Goal: Information Seeking & Learning: Learn about a topic

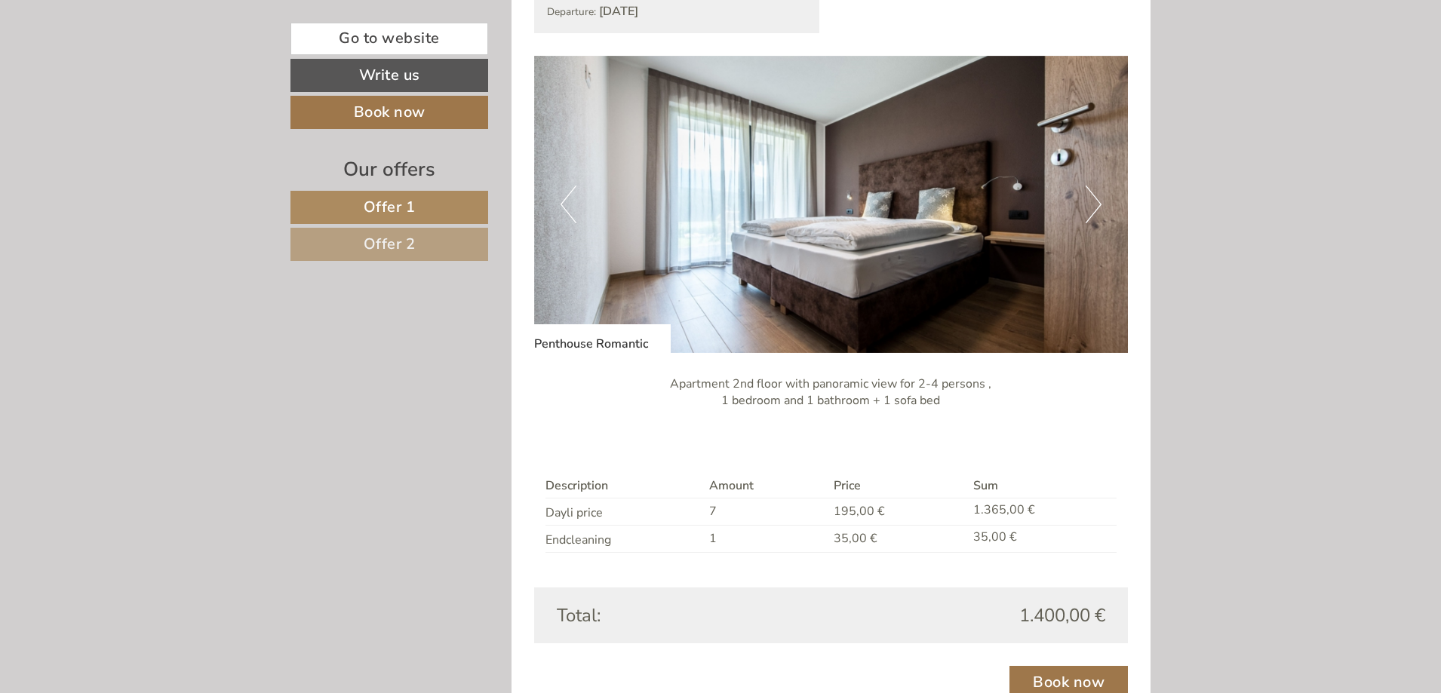
scroll to position [1056, 0]
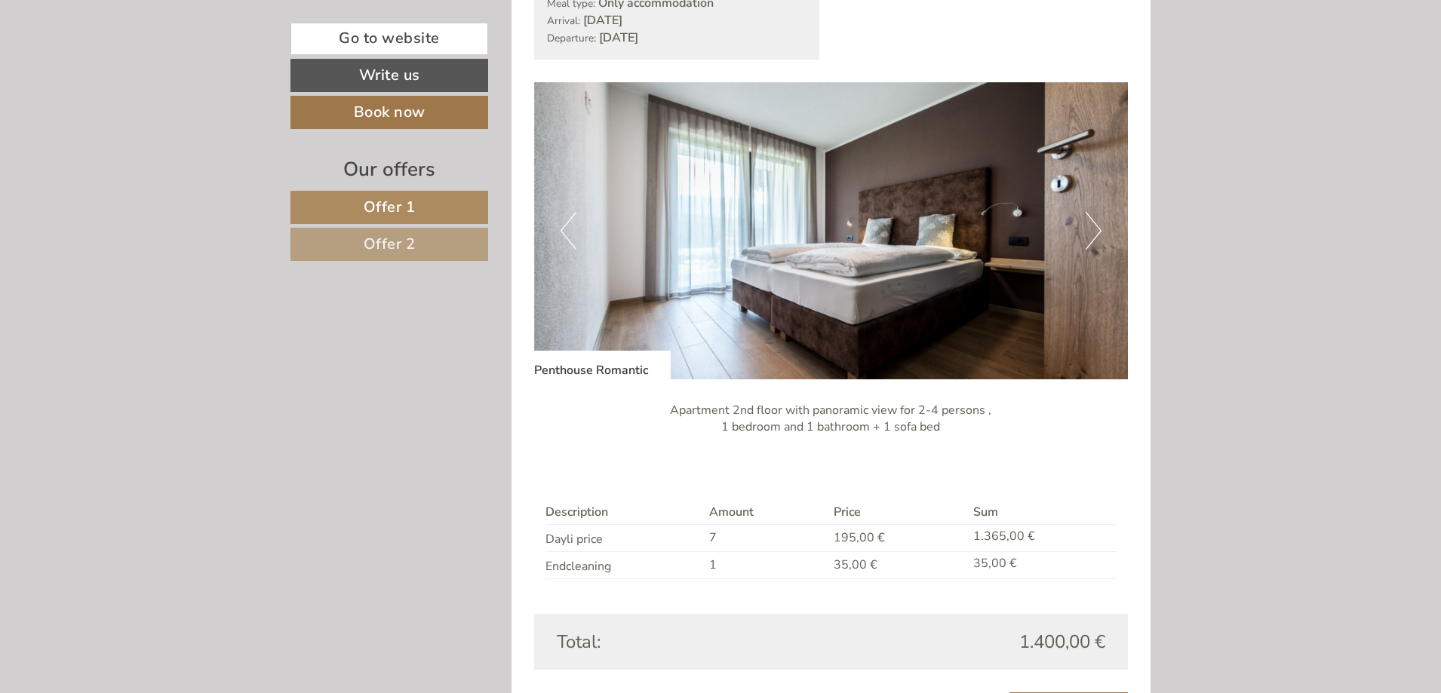
click at [1095, 227] on button "Next" at bounding box center [1093, 231] width 16 height 38
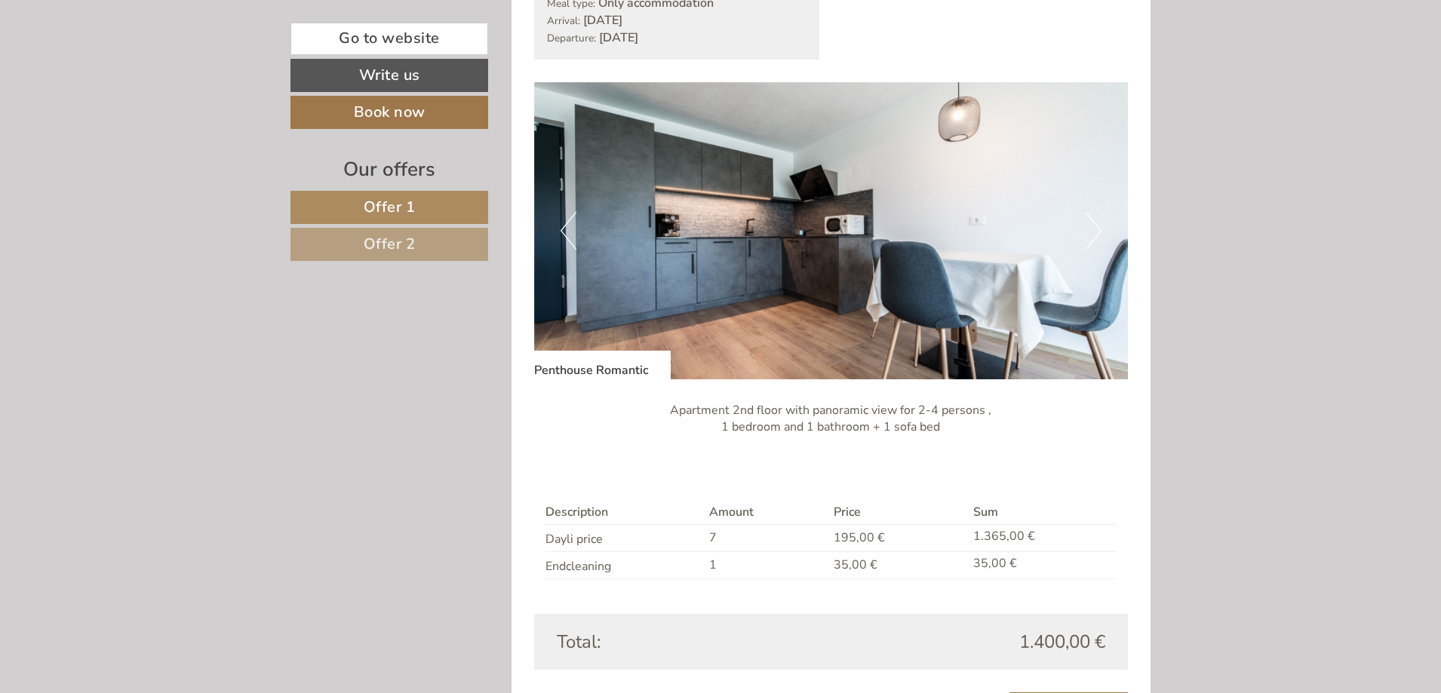
click at [1095, 227] on button "Next" at bounding box center [1093, 231] width 16 height 38
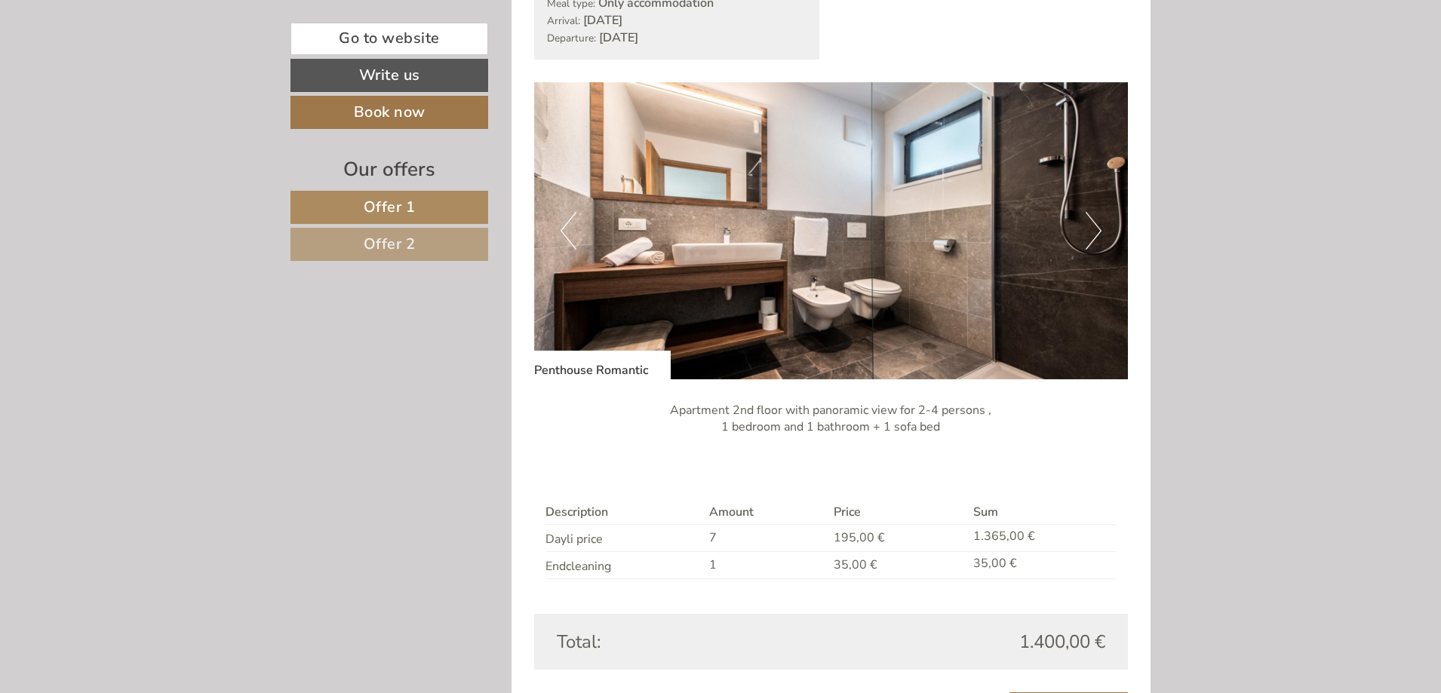
click at [1095, 227] on button "Next" at bounding box center [1093, 231] width 16 height 38
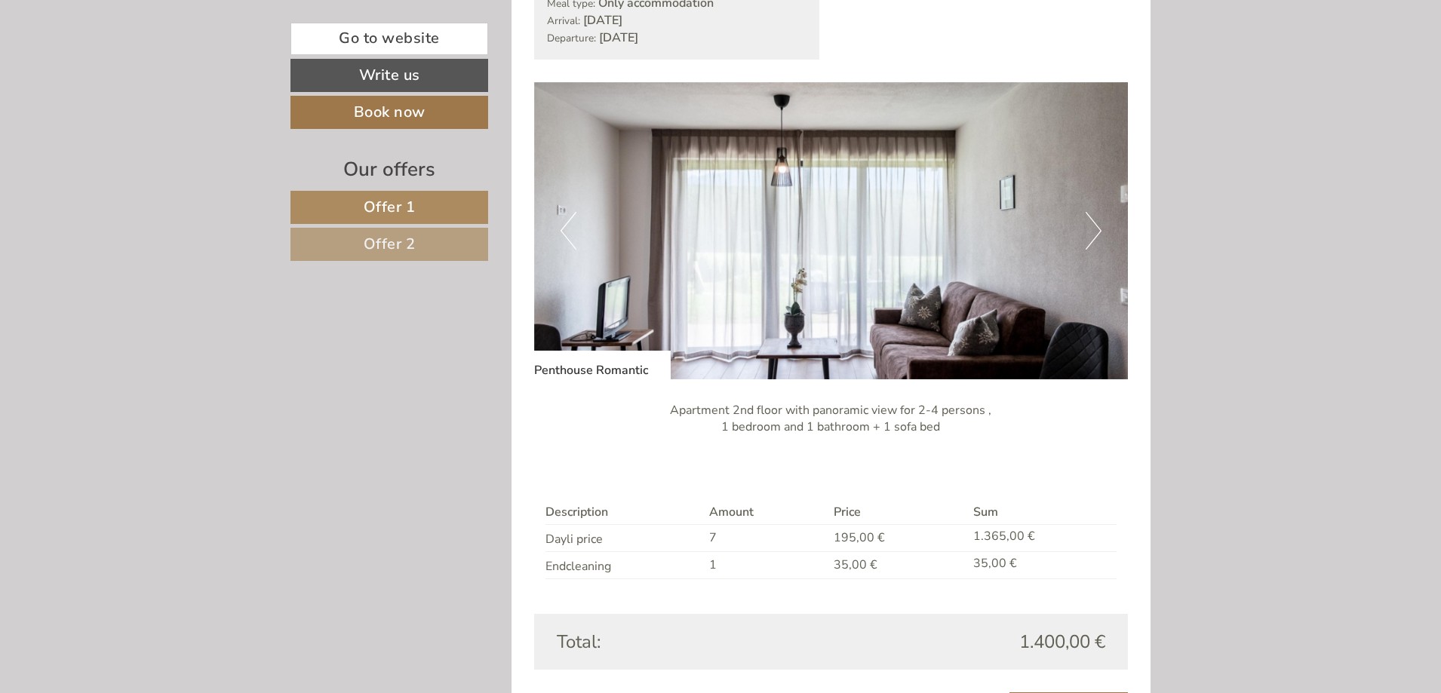
click at [1095, 227] on button "Next" at bounding box center [1093, 231] width 16 height 38
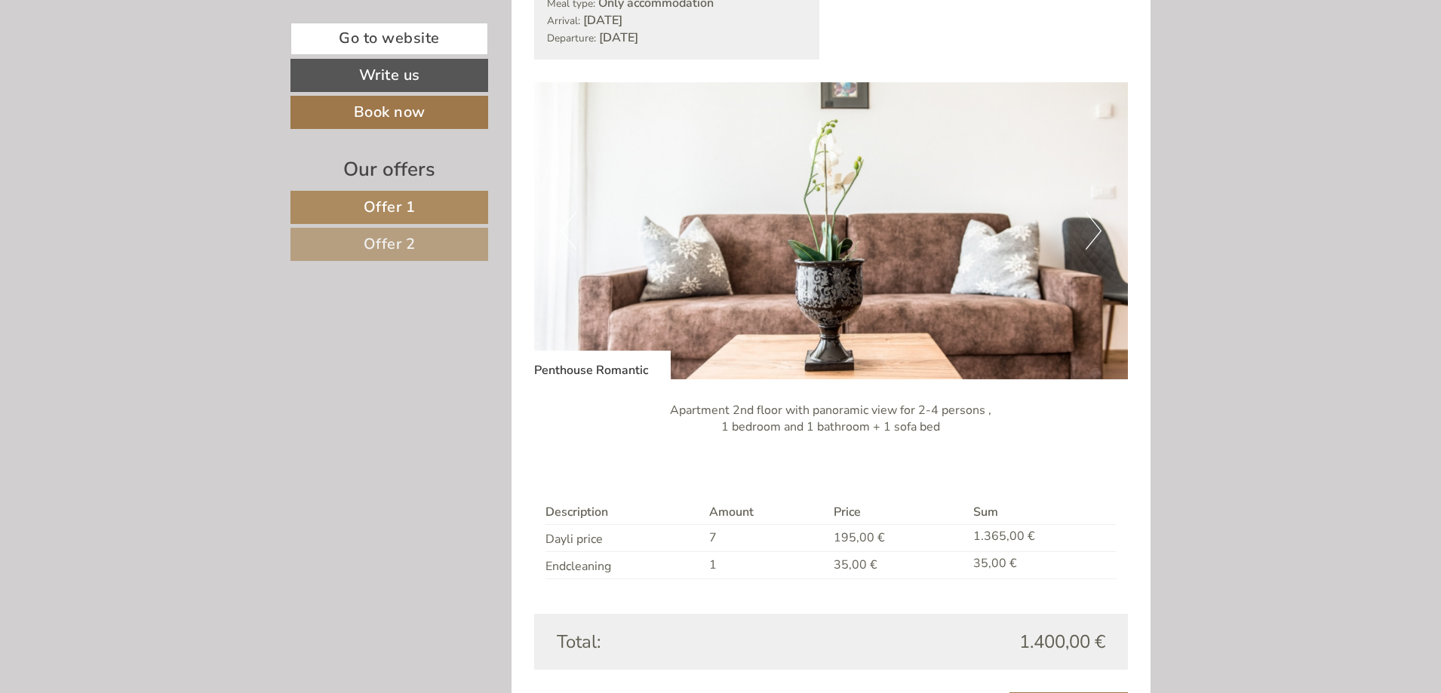
click at [1095, 227] on button "Next" at bounding box center [1093, 231] width 16 height 38
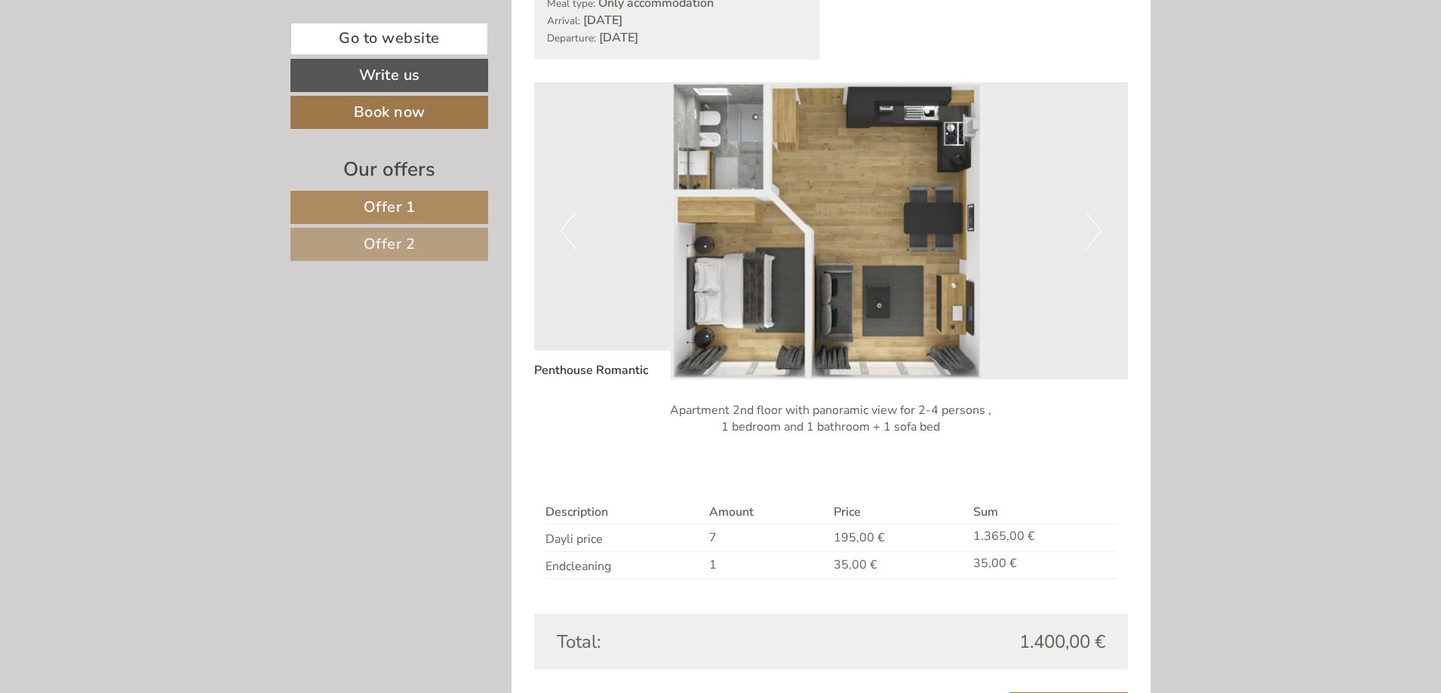
click at [1098, 230] on button "Next" at bounding box center [1093, 231] width 16 height 38
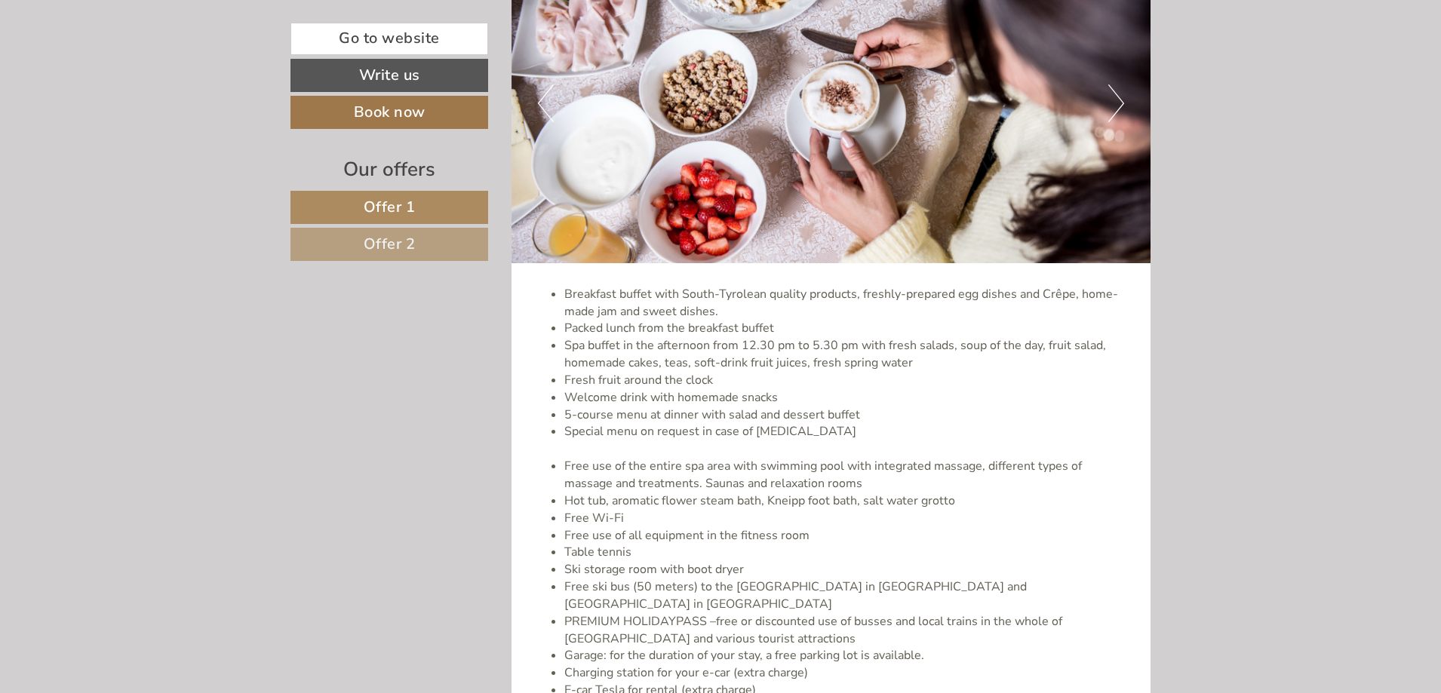
scroll to position [2942, 0]
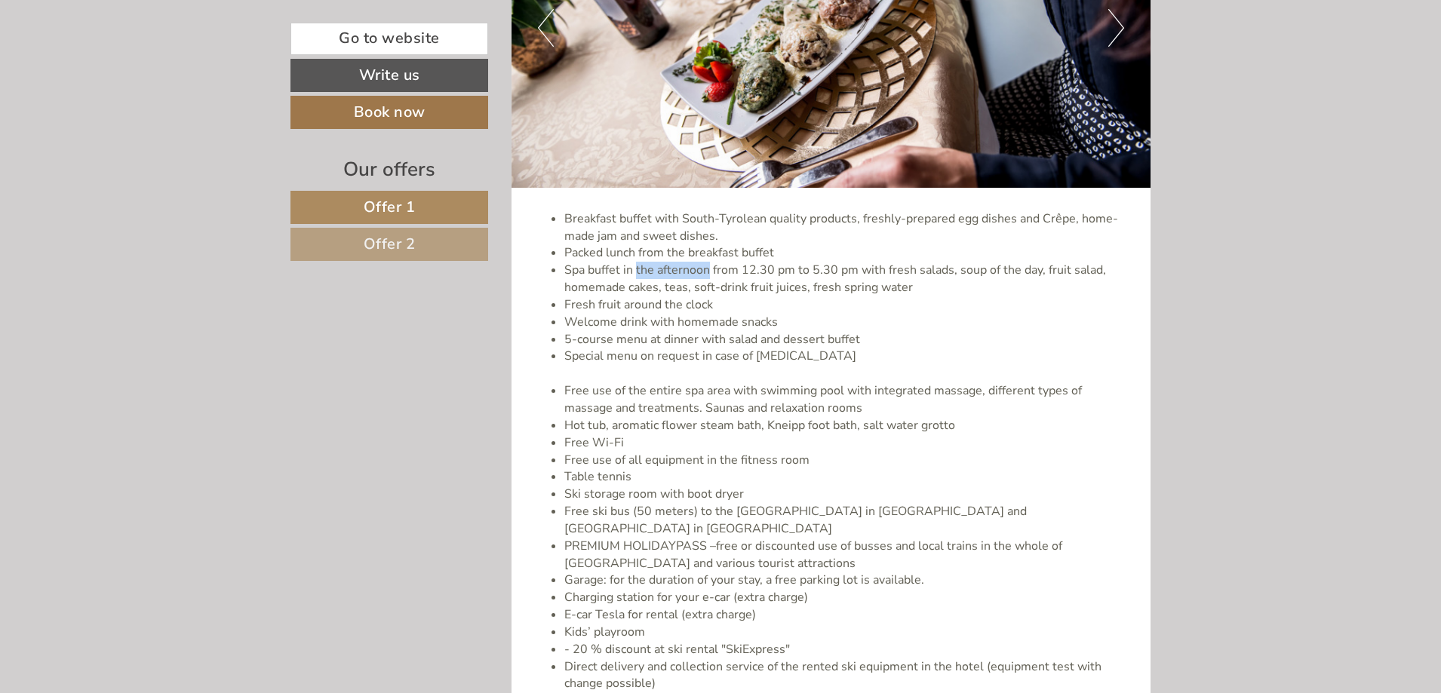
drag, startPoint x: 640, startPoint y: 274, endPoint x: 717, endPoint y: 273, distance: 77.7
click at [712, 273] on li "Spa buffet in the afternoon from 12.30 pm to 5.30 pm with fresh salads, soup of…" at bounding box center [846, 279] width 564 height 35
click at [748, 272] on li "Spa buffet in the afternoon from 12.30 pm to 5.30 pm with fresh salads, soup of…" at bounding box center [846, 279] width 564 height 35
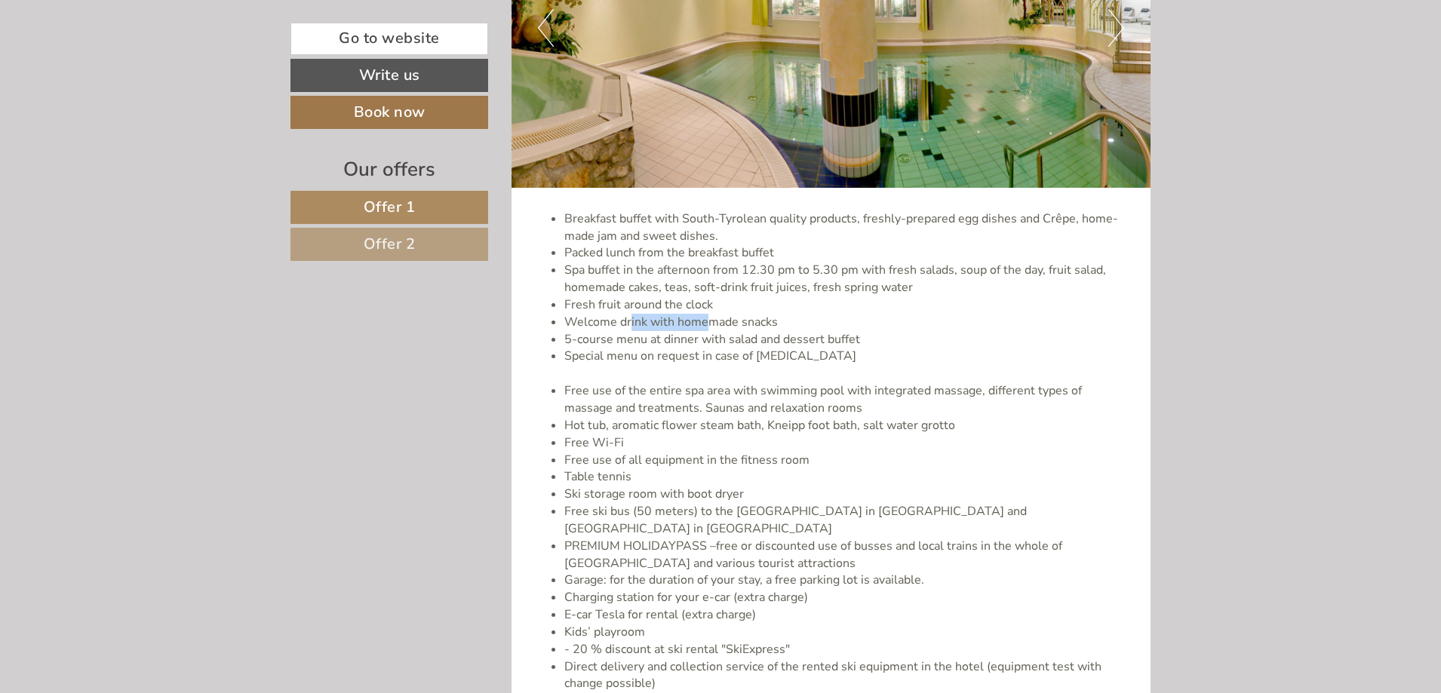
drag, startPoint x: 630, startPoint y: 321, endPoint x: 722, endPoint y: 320, distance: 92.0
click at [722, 320] on li "Welcome drink with homemade snacks" at bounding box center [846, 322] width 564 height 17
click at [750, 317] on li "Welcome drink with homemade snacks" at bounding box center [846, 322] width 564 height 17
drag, startPoint x: 758, startPoint y: 339, endPoint x: 837, endPoint y: 339, distance: 78.5
click at [821, 339] on li "5-course menu at dinner with salad and dessert buffet" at bounding box center [846, 339] width 564 height 17
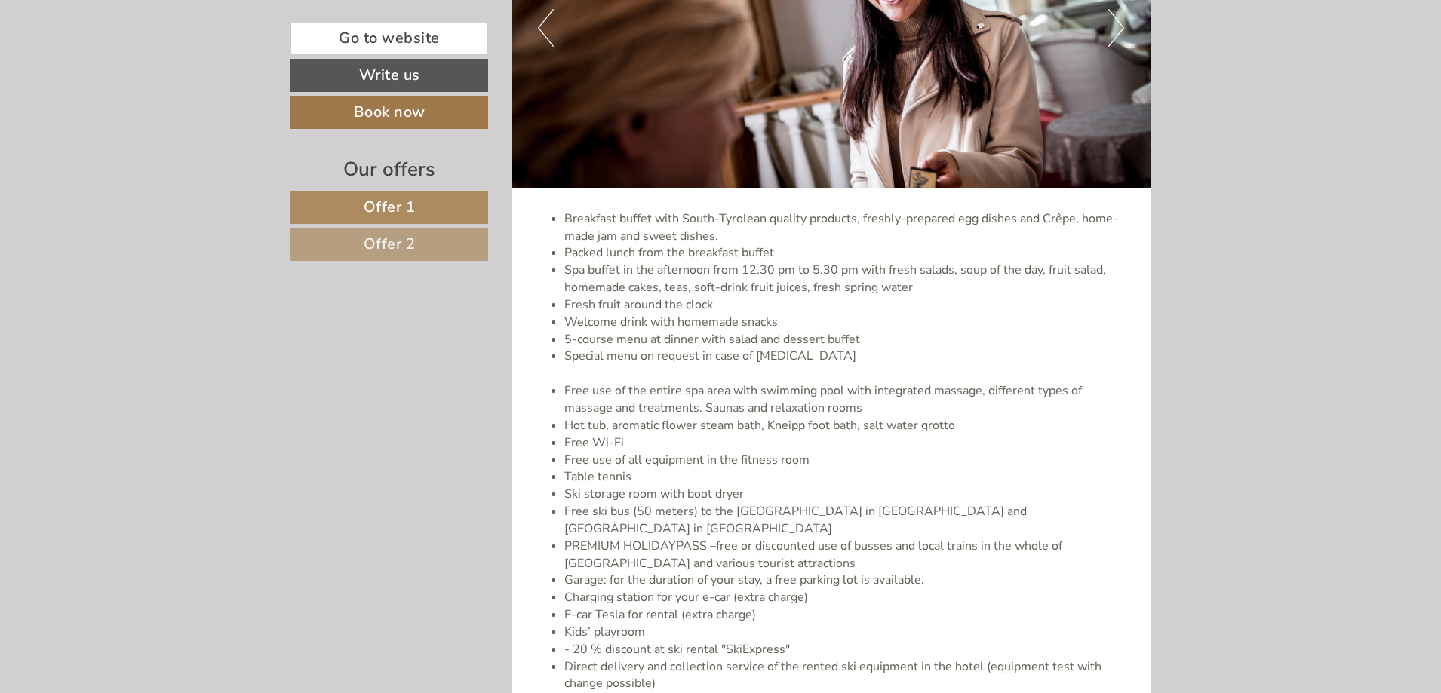
click at [690, 331] on li "5-course menu at dinner with salad and dessert buffet" at bounding box center [846, 339] width 564 height 17
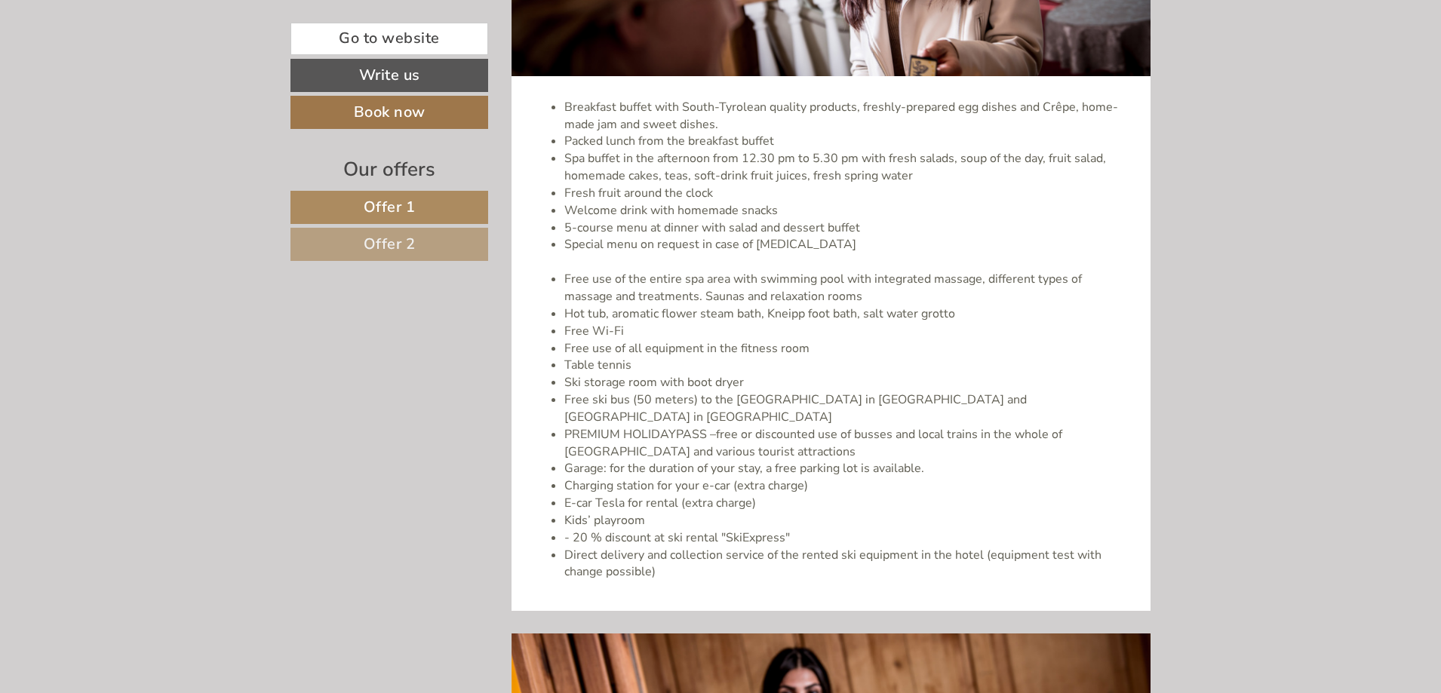
scroll to position [3093, 0]
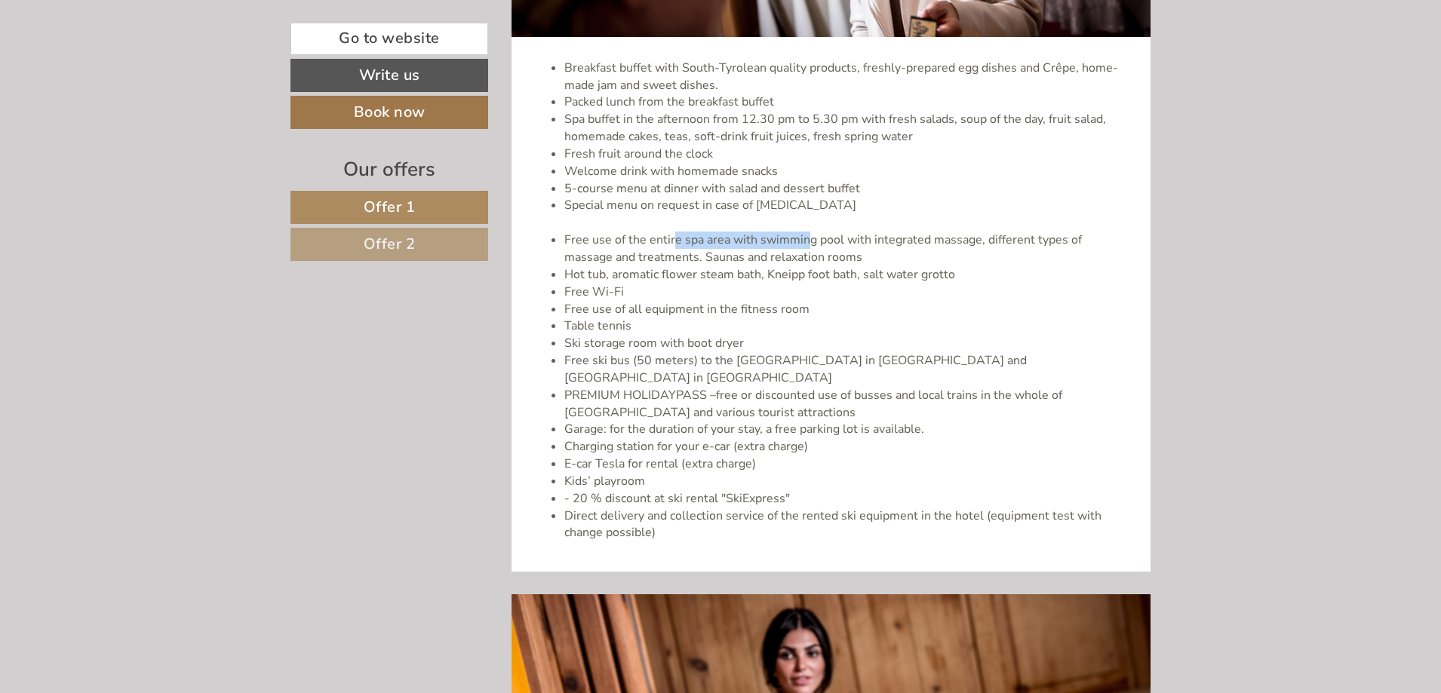
drag, startPoint x: 690, startPoint y: 241, endPoint x: 820, endPoint y: 238, distance: 129.8
click at [815, 239] on li "Free use of the entire spa area with swimming pool with integrated massage, dif…" at bounding box center [846, 249] width 564 height 35
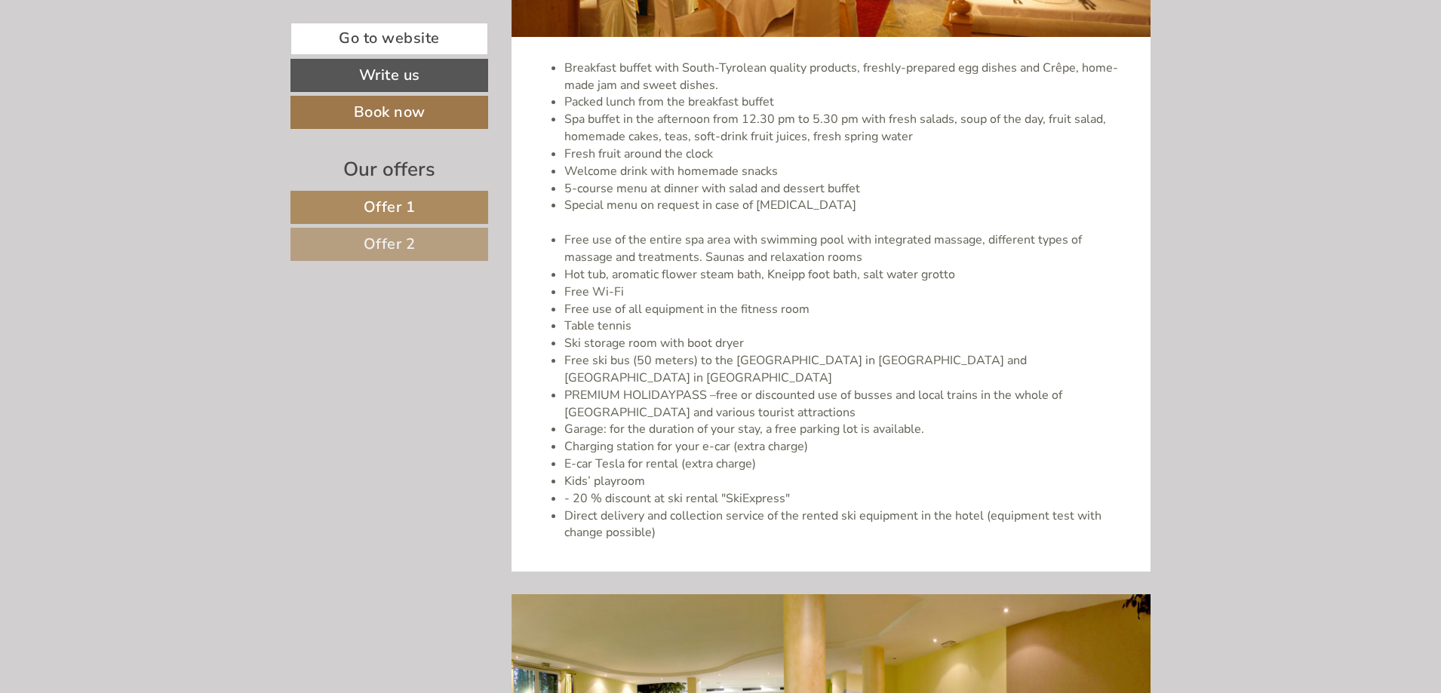
click at [626, 249] on li "Free use of the entire spa area with swimming pool with integrated massage, dif…" at bounding box center [846, 249] width 564 height 35
drag, startPoint x: 677, startPoint y: 239, endPoint x: 971, endPoint y: 235, distance: 293.5
click at [962, 236] on li "Free use of the entire spa area with swimming pool with integrated massage, dif…" at bounding box center [846, 249] width 564 height 35
click at [987, 247] on li "Free use of the entire spa area with swimming pool with integrated massage, dif…" at bounding box center [846, 249] width 564 height 35
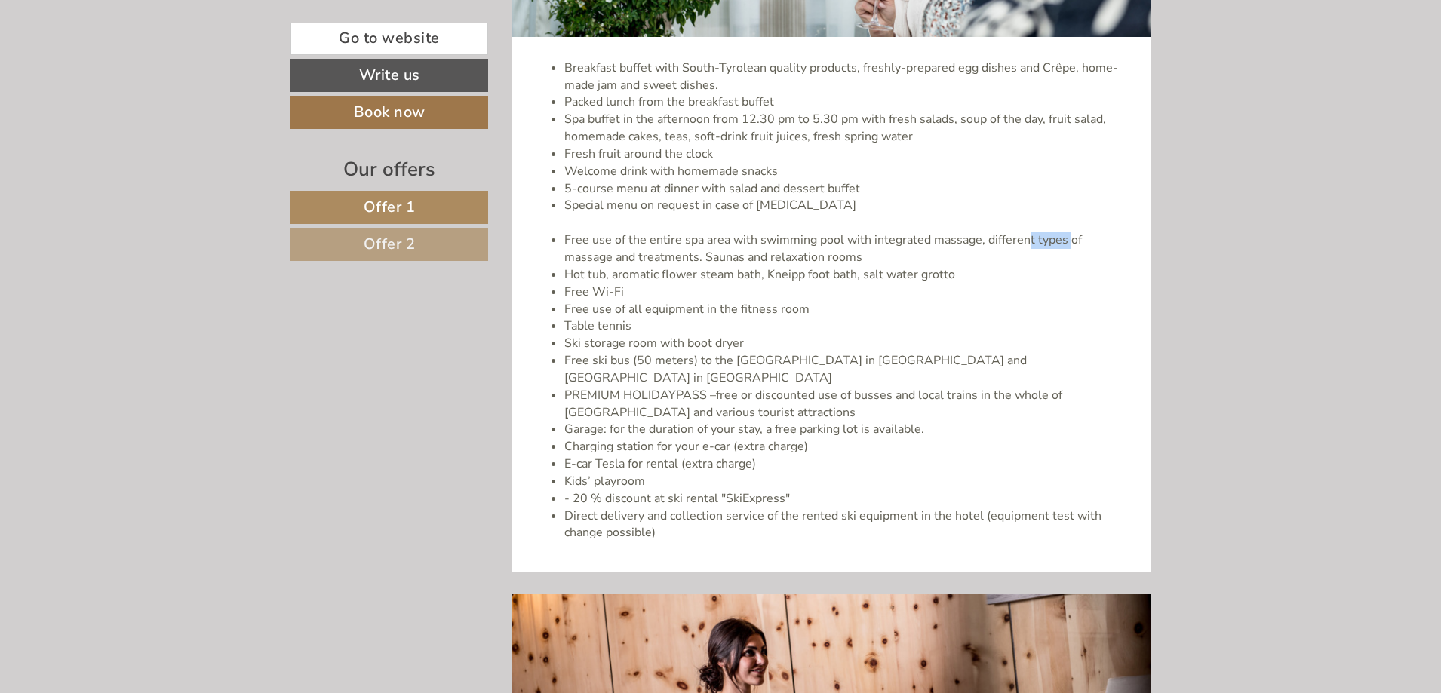
drag, startPoint x: 1066, startPoint y: 245, endPoint x: 1098, endPoint y: 246, distance: 32.4
click at [1096, 246] on li "Free use of the entire spa area with swimming pool with integrated massage, dif…" at bounding box center [846, 249] width 564 height 35
click at [791, 266] on li "Hot tub, aromatic flower steam bath, Kneipp foot bath, salt water grotto" at bounding box center [846, 274] width 564 height 17
drag, startPoint x: 709, startPoint y: 256, endPoint x: 784, endPoint y: 258, distance: 74.7
click at [783, 258] on li "Free use of the entire spa area with swimming pool with integrated massage, dif…" at bounding box center [846, 249] width 564 height 35
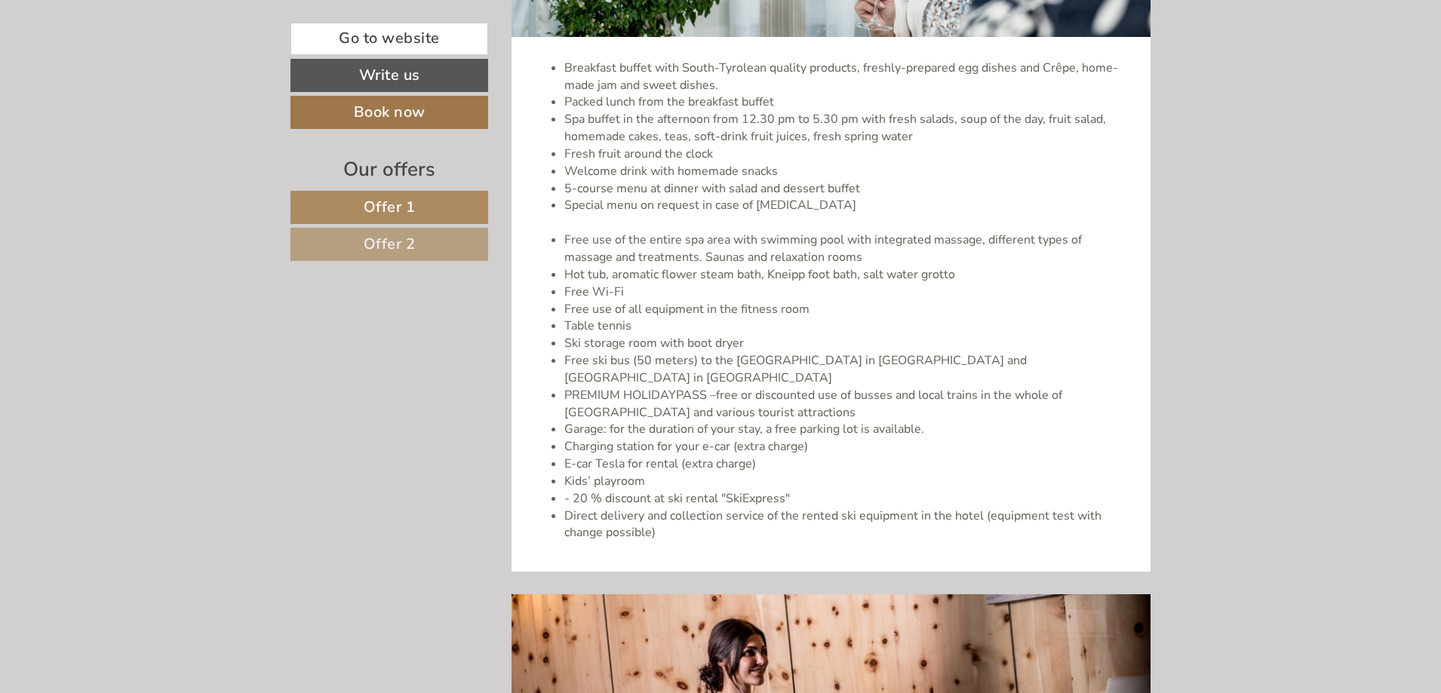
click at [800, 258] on li "Free use of the entire spa area with swimming pool with integrated massage, dif…" at bounding box center [846, 249] width 564 height 35
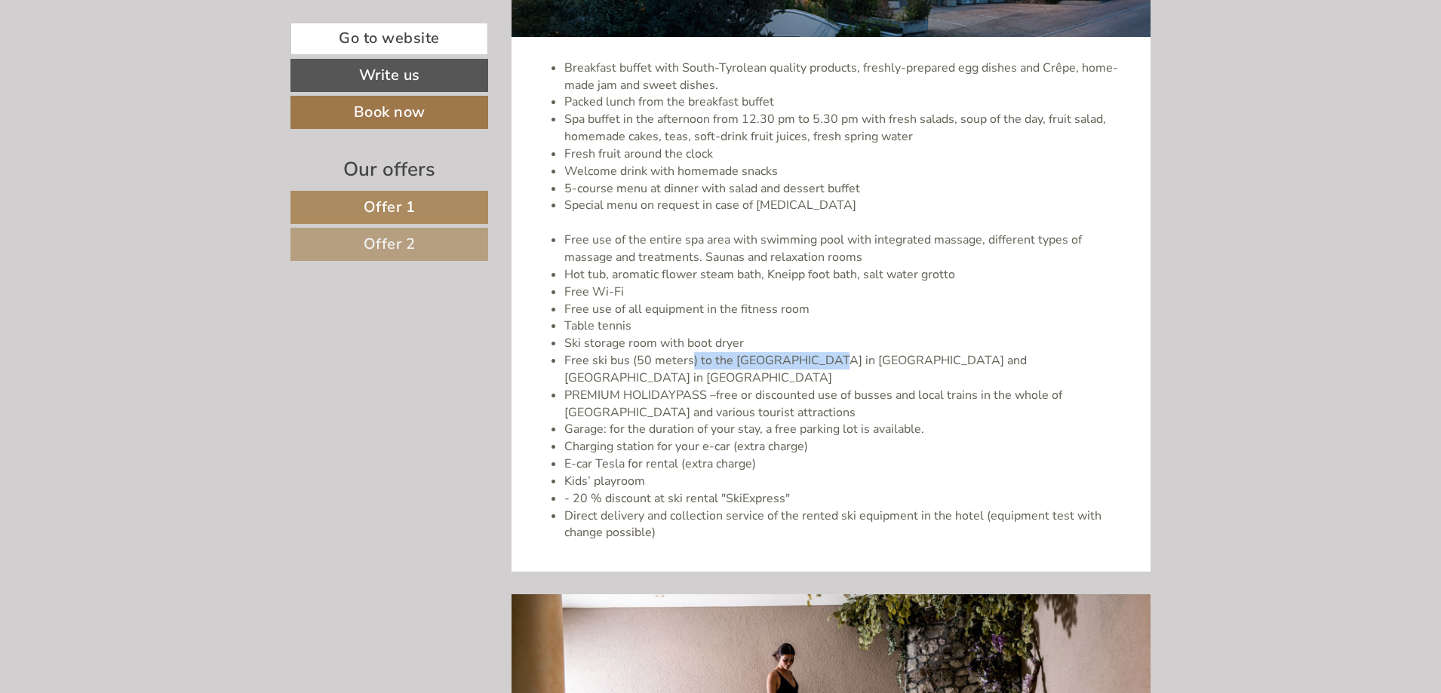
drag, startPoint x: 712, startPoint y: 364, endPoint x: 834, endPoint y: 365, distance: 122.2
click at [822, 366] on li "Free ski bus (50 meters) to the [GEOGRAPHIC_DATA] in [GEOGRAPHIC_DATA] and [GEO…" at bounding box center [846, 369] width 564 height 35
click at [870, 360] on li "Free ski bus (50 meters) to the [GEOGRAPHIC_DATA] in [GEOGRAPHIC_DATA] and [GEO…" at bounding box center [846, 369] width 564 height 35
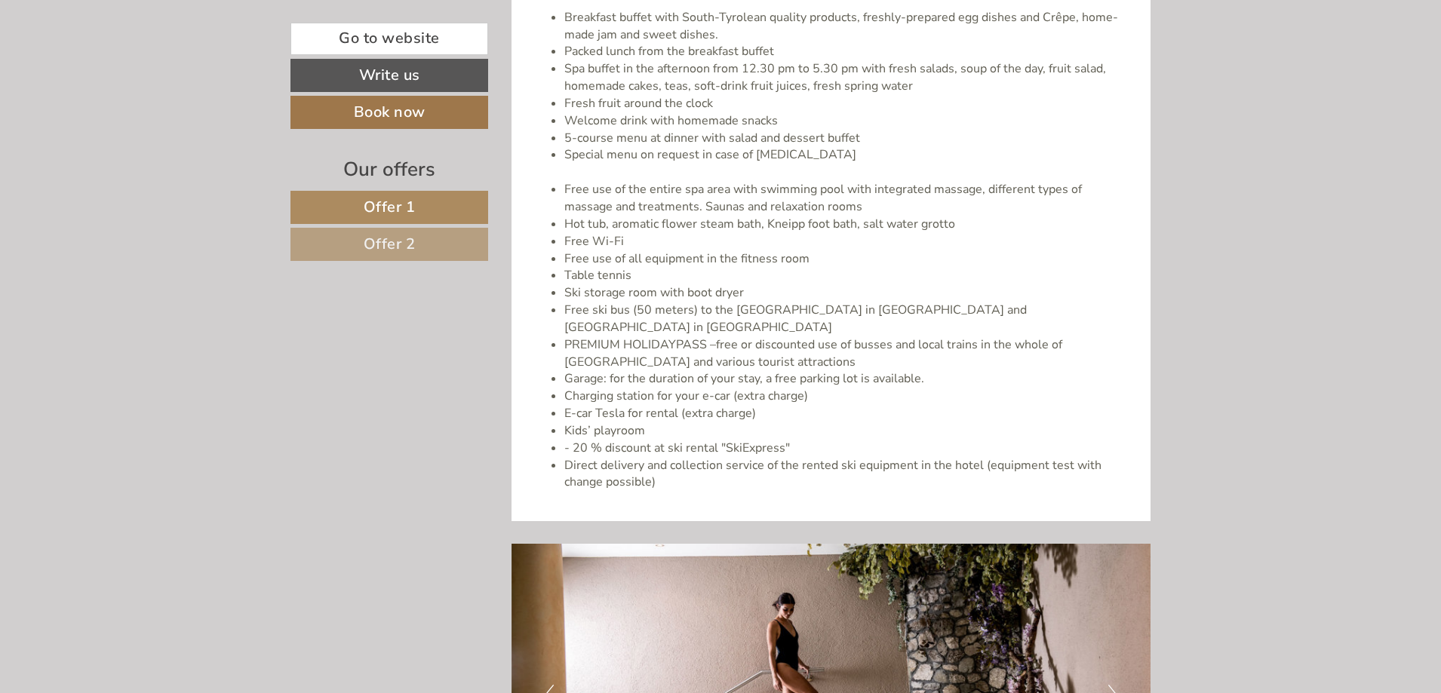
scroll to position [3168, 0]
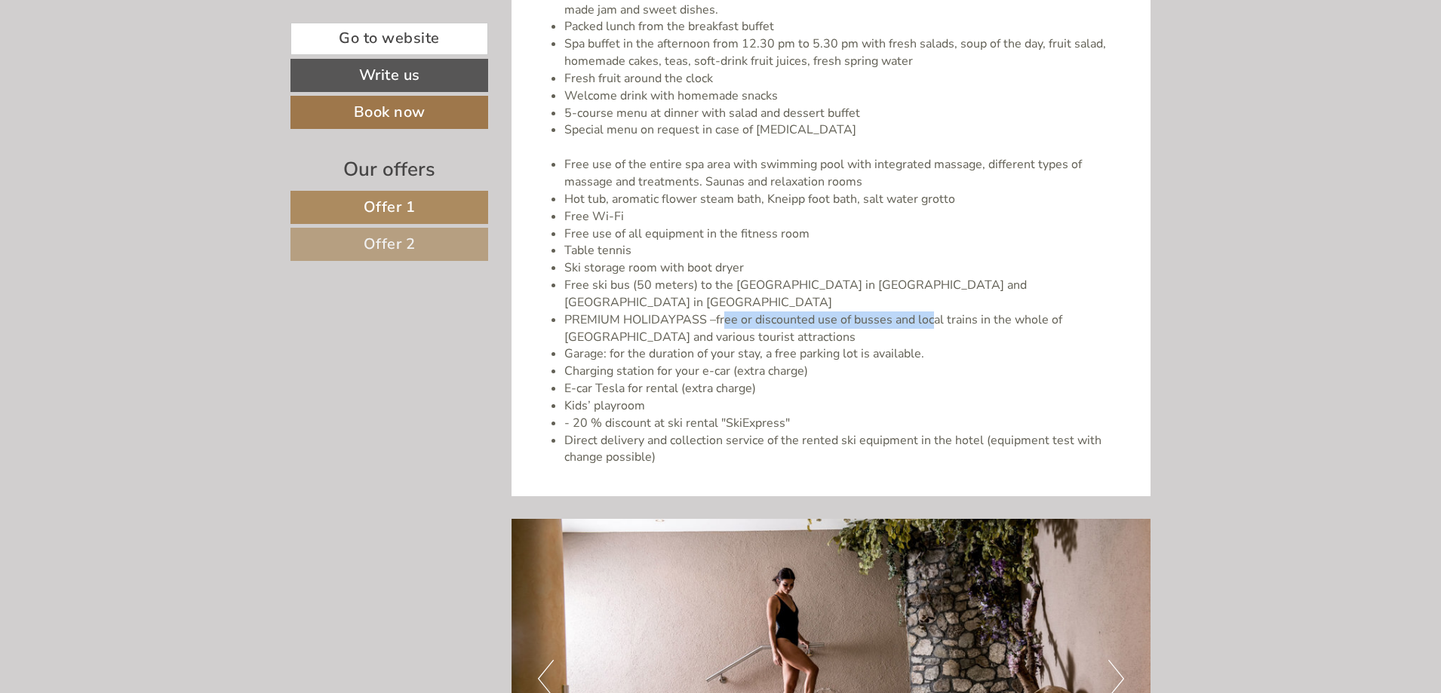
drag, startPoint x: 727, startPoint y: 305, endPoint x: 941, endPoint y: 309, distance: 213.5
click at [938, 312] on li "PREMIUM HOLIDAYPASS –free or discounted use of busses and local trains in the w…" at bounding box center [846, 329] width 564 height 35
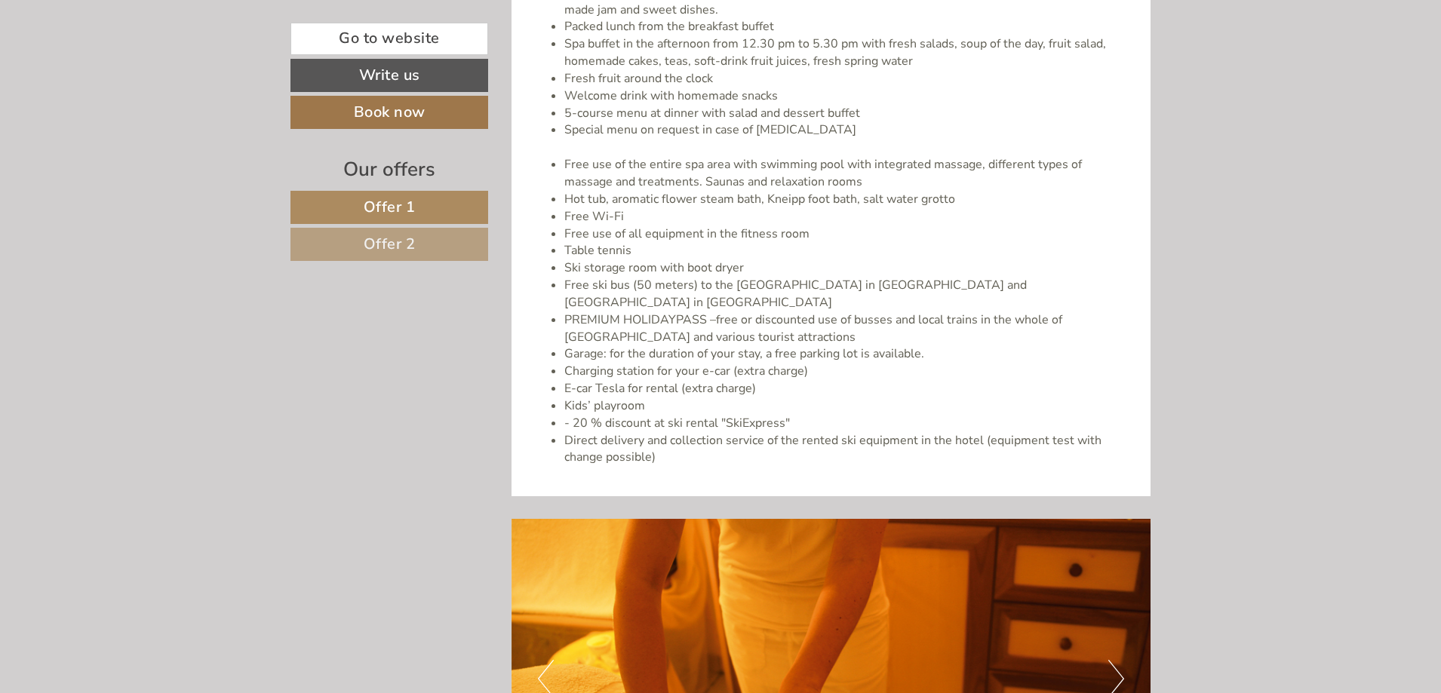
click at [662, 345] on li "Garage: for the duration of your stay, a free parking lot is available." at bounding box center [846, 353] width 564 height 17
drag, startPoint x: 687, startPoint y: 342, endPoint x: 856, endPoint y: 338, distance: 169.0
click at [834, 345] on li "Garage: for the duration of your stay, a free parking lot is available." at bounding box center [846, 353] width 564 height 17
click at [856, 345] on li "Garage: for the duration of your stay, a free parking lot is available." at bounding box center [846, 353] width 564 height 17
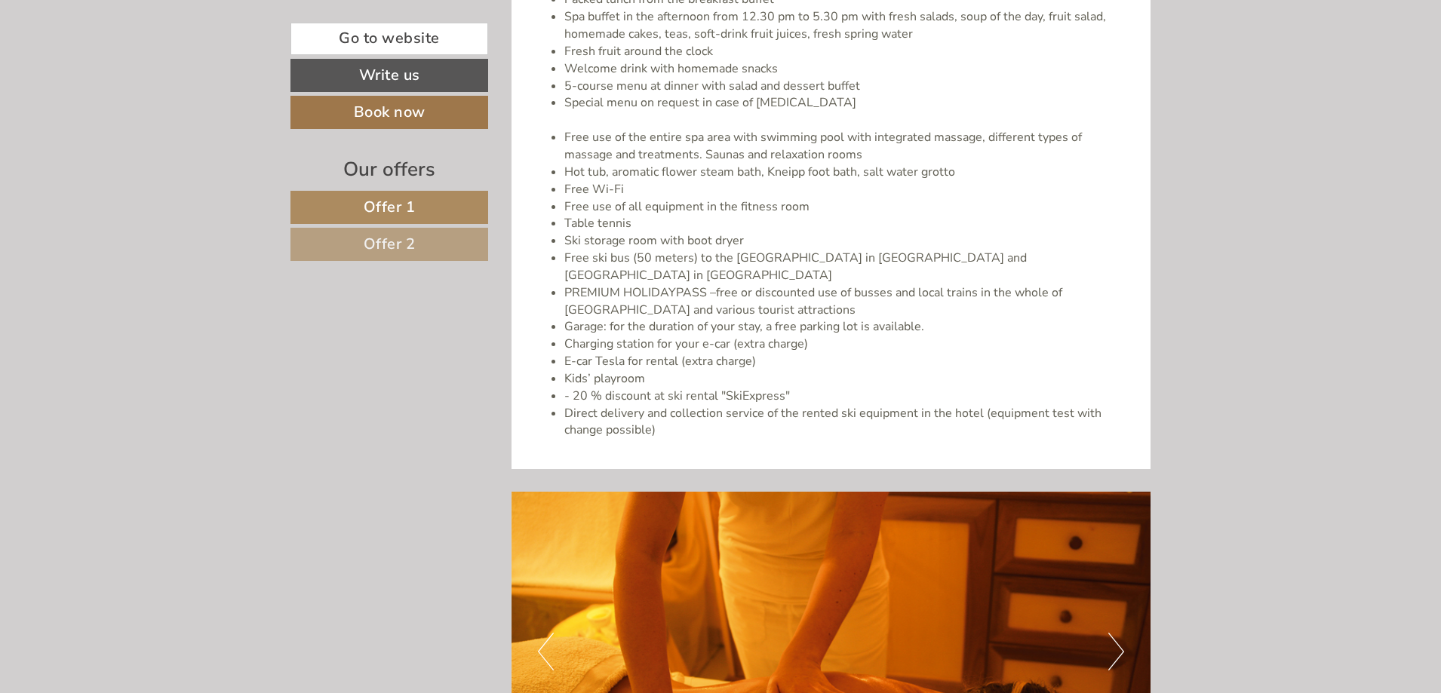
scroll to position [3244, 0]
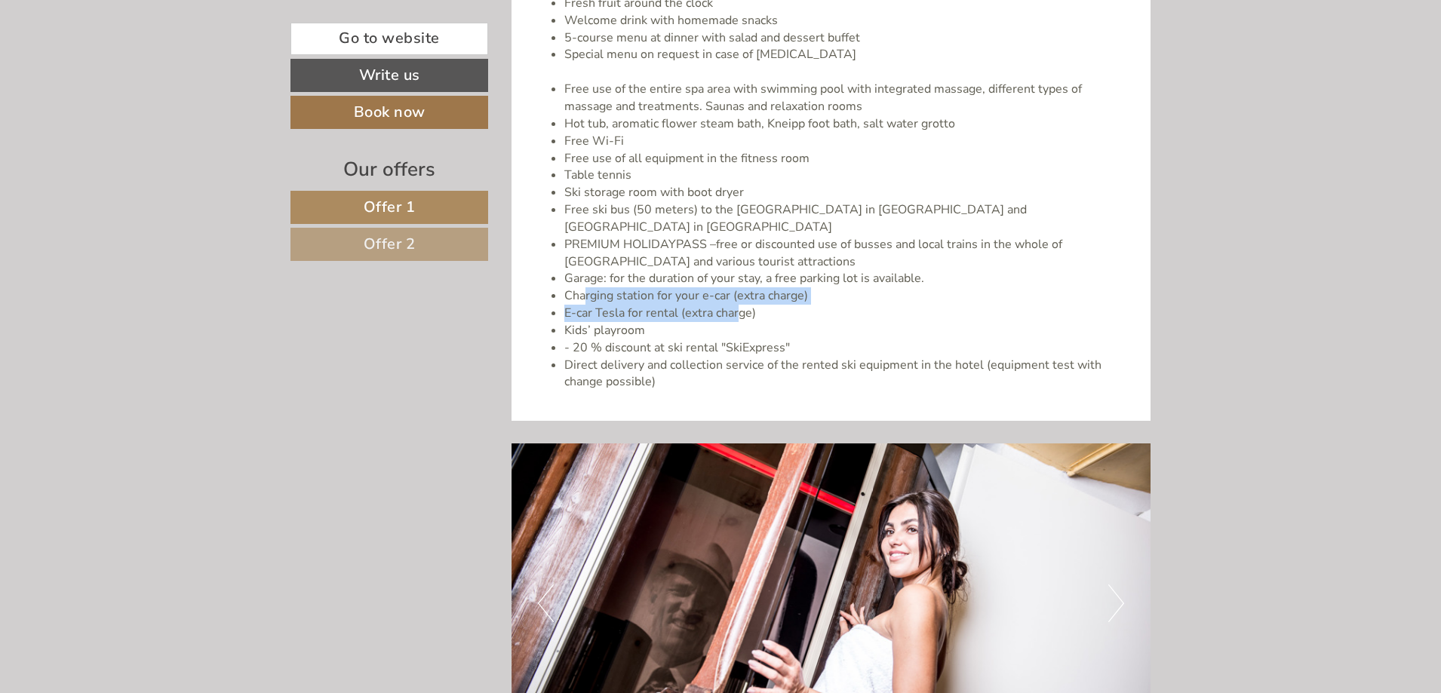
drag, startPoint x: 585, startPoint y: 280, endPoint x: 771, endPoint y: 285, distance: 185.6
click at [742, 288] on ul "Breakfast buffet with South-Tyrolean quality products, freshly-prepared egg dis…" at bounding box center [831, 150] width 594 height 483
click at [779, 287] on li "Charging station for your e-car (extra charge)" at bounding box center [846, 295] width 564 height 17
drag, startPoint x: 602, startPoint y: 296, endPoint x: 689, endPoint y: 296, distance: 87.5
click at [685, 305] on li "E-car Tesla for rental (extra charge)" at bounding box center [846, 313] width 564 height 17
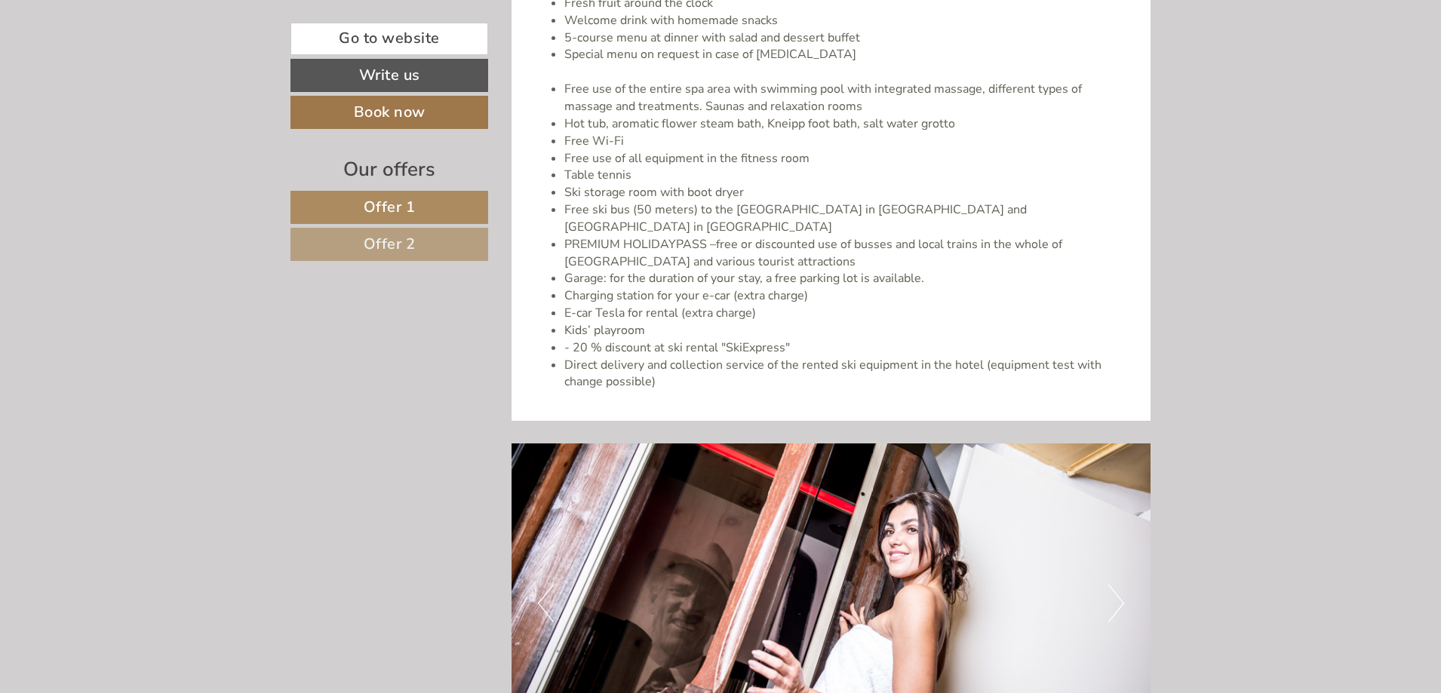
click at [691, 305] on li "E-car Tesla for rental (extra charge)" at bounding box center [846, 313] width 564 height 17
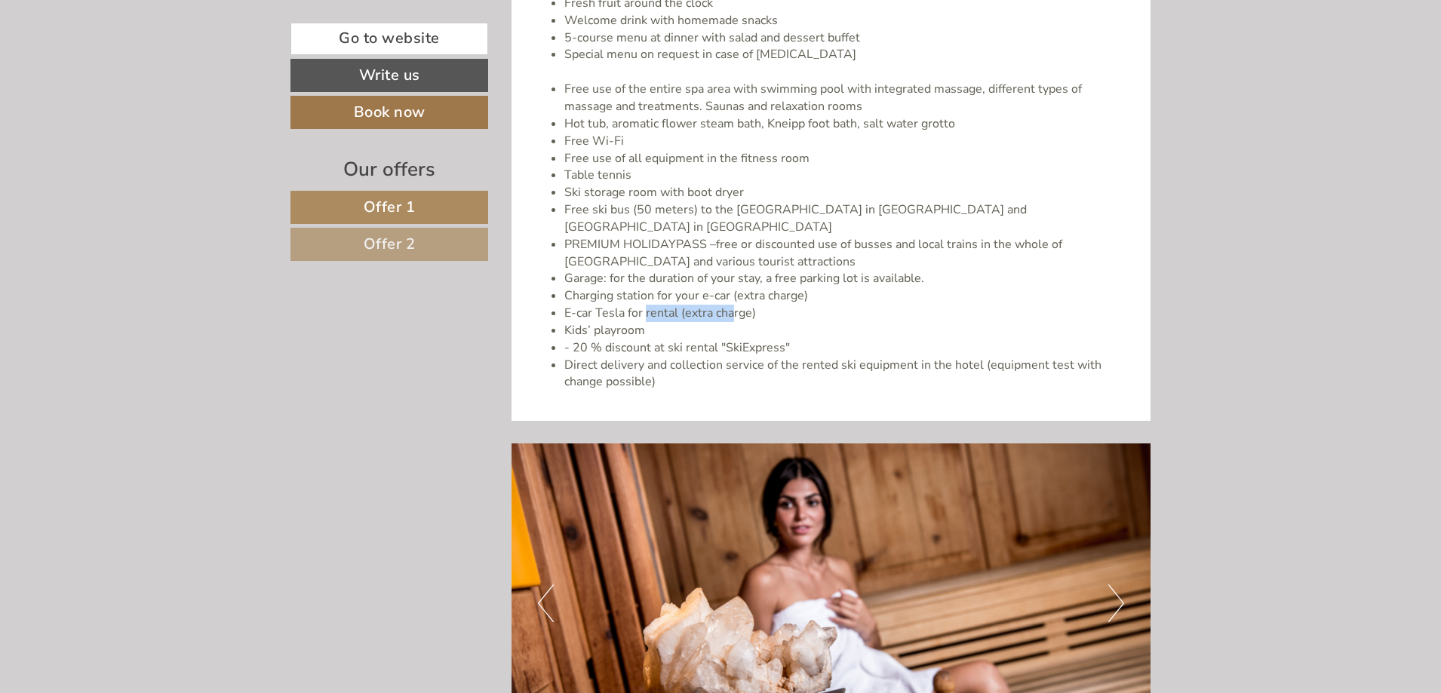
drag, startPoint x: 644, startPoint y: 296, endPoint x: 746, endPoint y: 294, distance: 101.9
click at [743, 305] on li "E-car Tesla for rental (extra charge)" at bounding box center [846, 313] width 564 height 17
click at [750, 305] on li "E-car Tesla for rental (extra charge)" at bounding box center [846, 313] width 564 height 17
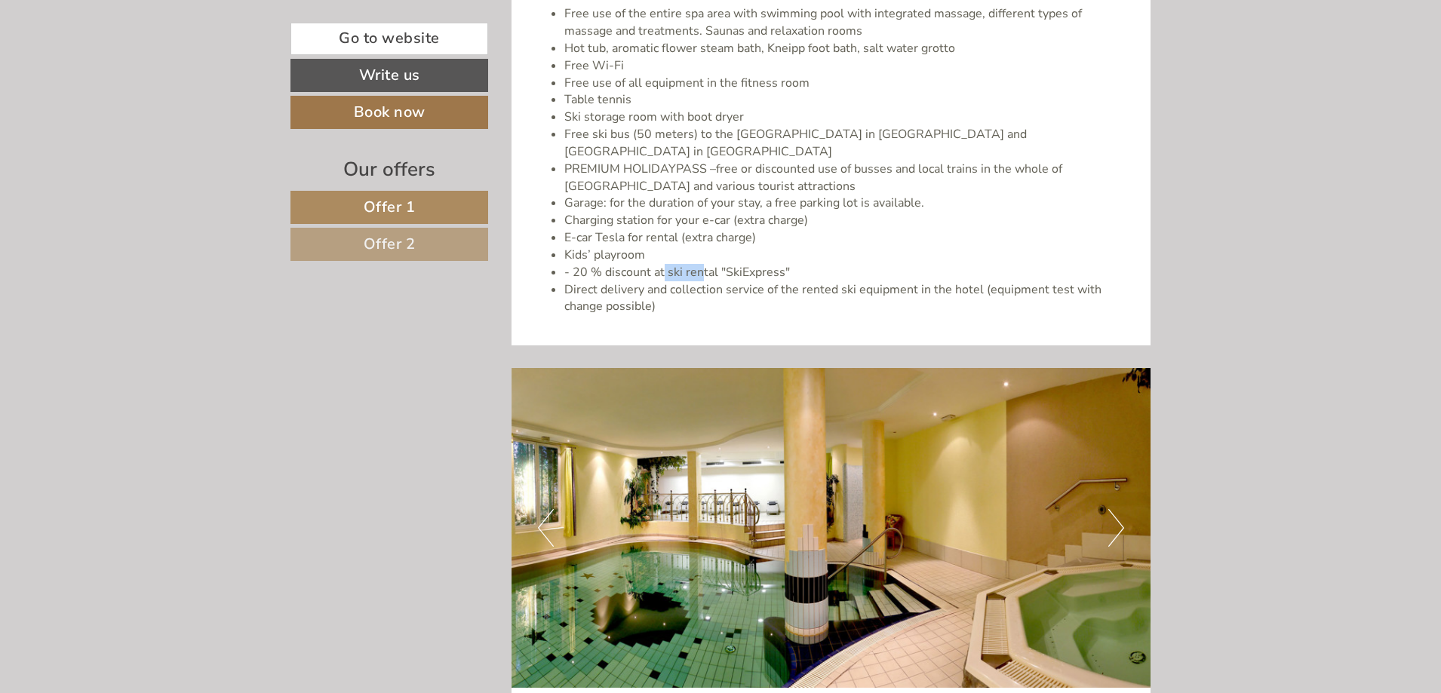
drag, startPoint x: 670, startPoint y: 259, endPoint x: 737, endPoint y: 257, distance: 67.2
click at [732, 264] on li "- 20 % discount at ski rental "SkiExpress"" at bounding box center [846, 272] width 564 height 17
click at [760, 264] on li "- 20 % discount at ski rental "SkiExpress"" at bounding box center [846, 272] width 564 height 17
drag, startPoint x: 597, startPoint y: 274, endPoint x: 788, endPoint y: 272, distance: 190.1
click at [784, 281] on li "Direct delivery and collection service of the rented ski equipment in the hotel…" at bounding box center [846, 298] width 564 height 35
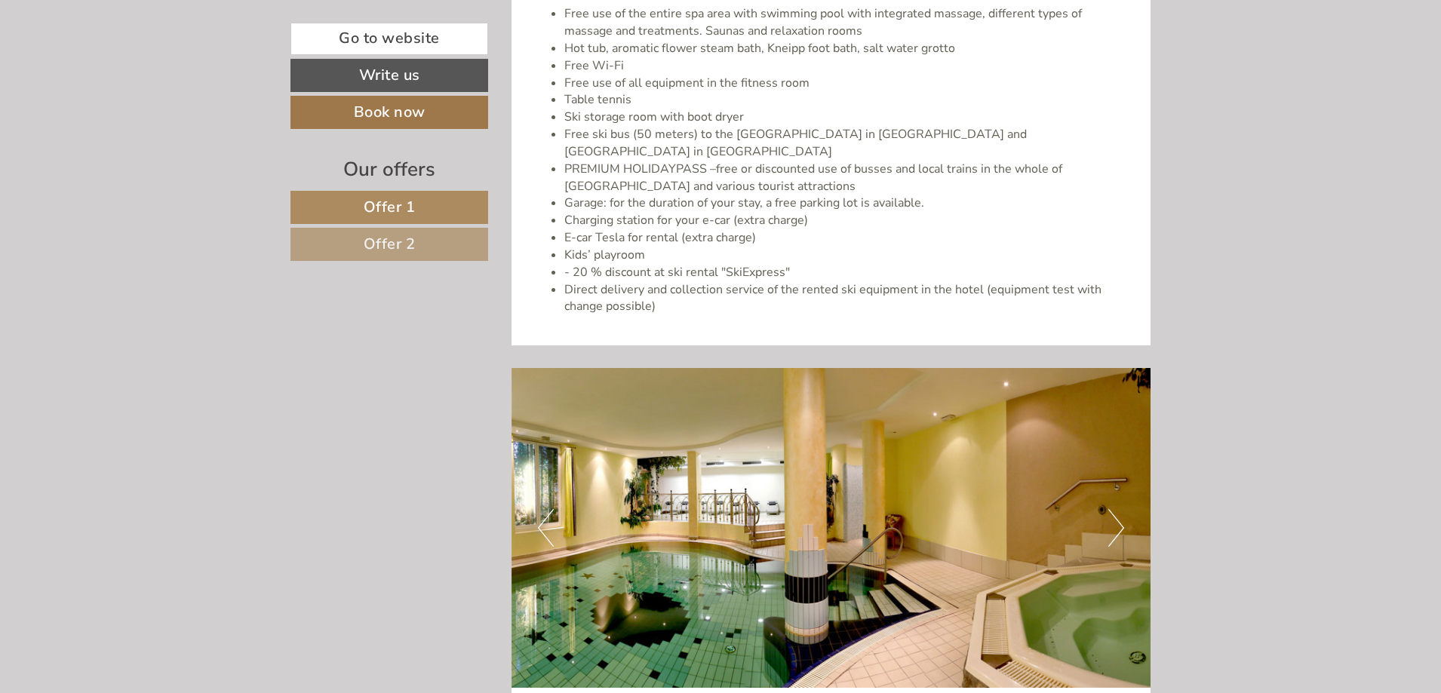
click at [801, 281] on li "Direct delivery and collection service of the rented ski equipment in the hotel…" at bounding box center [846, 298] width 564 height 35
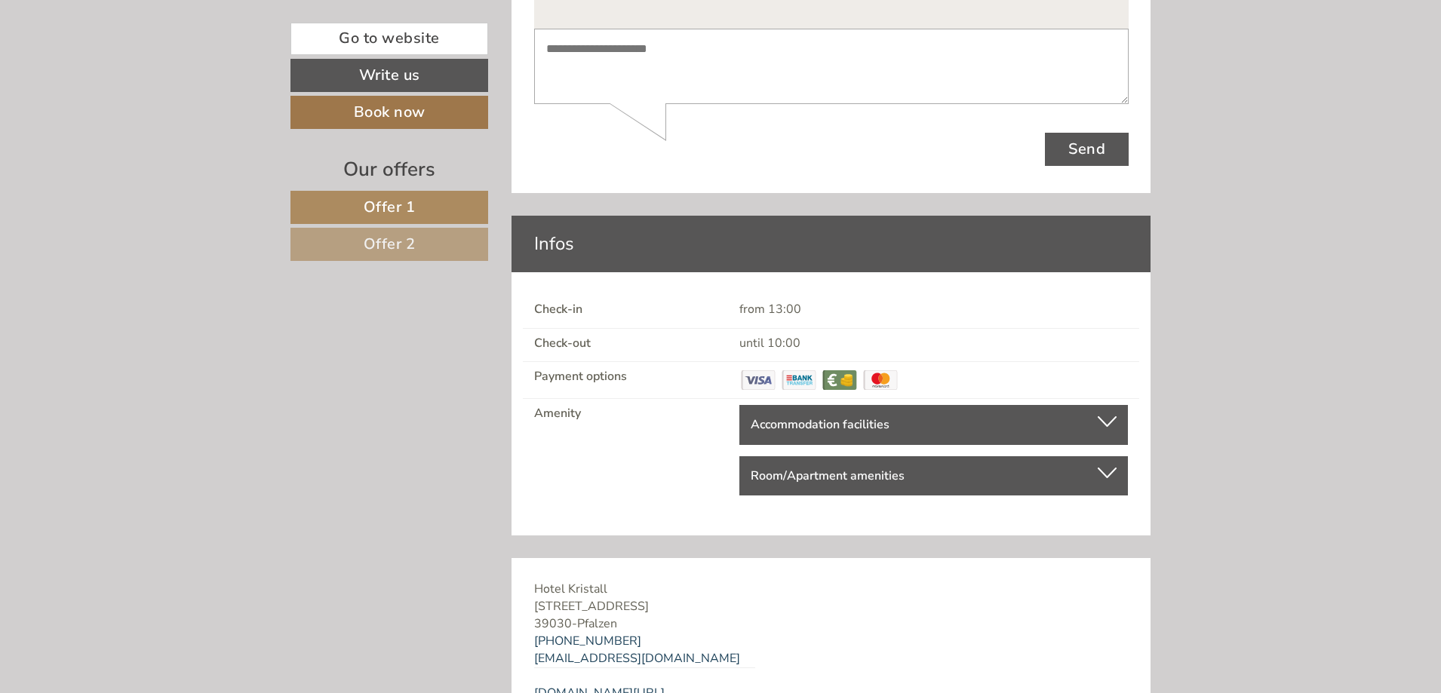
scroll to position [5322, 0]
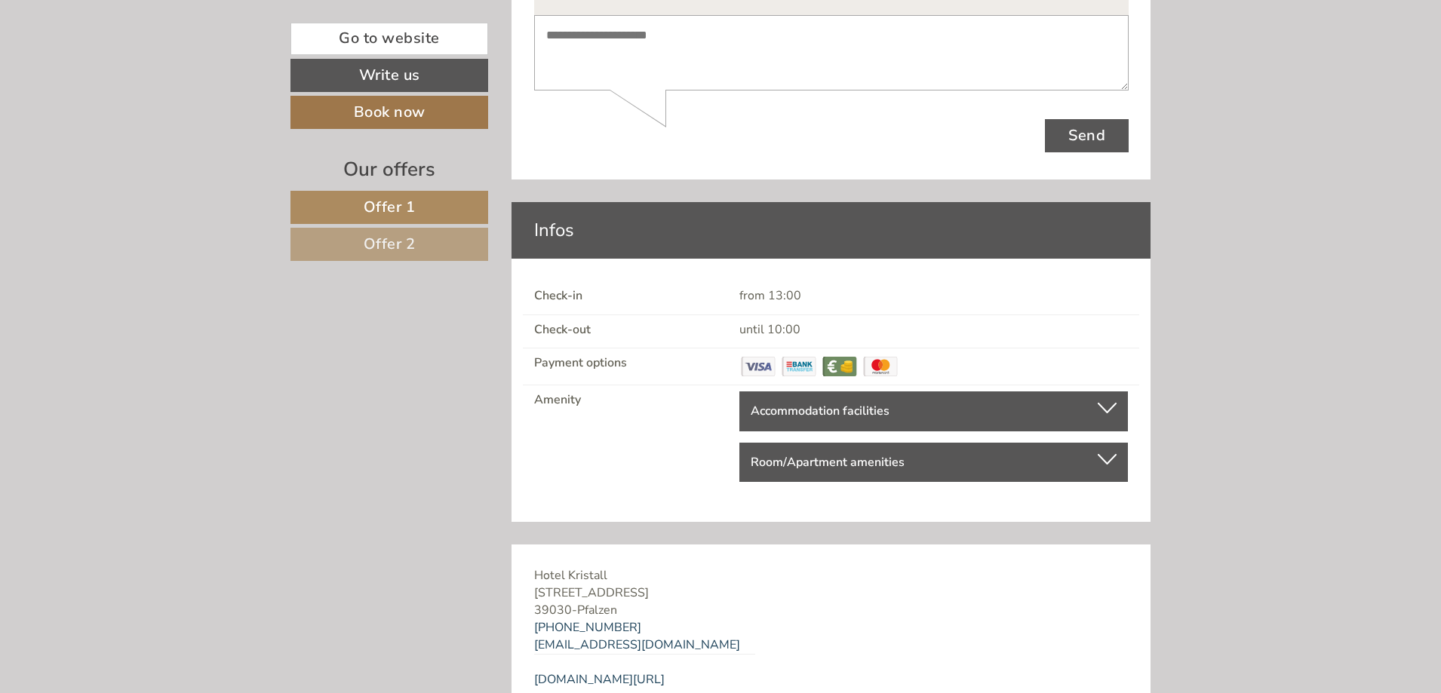
click at [1117, 391] on div "Accommodation facilities Barrier-free, Relax room, Terrace, Garden, Sun-bathing…" at bounding box center [933, 411] width 388 height 40
click at [1107, 403] on div at bounding box center [1107, 408] width 19 height 11
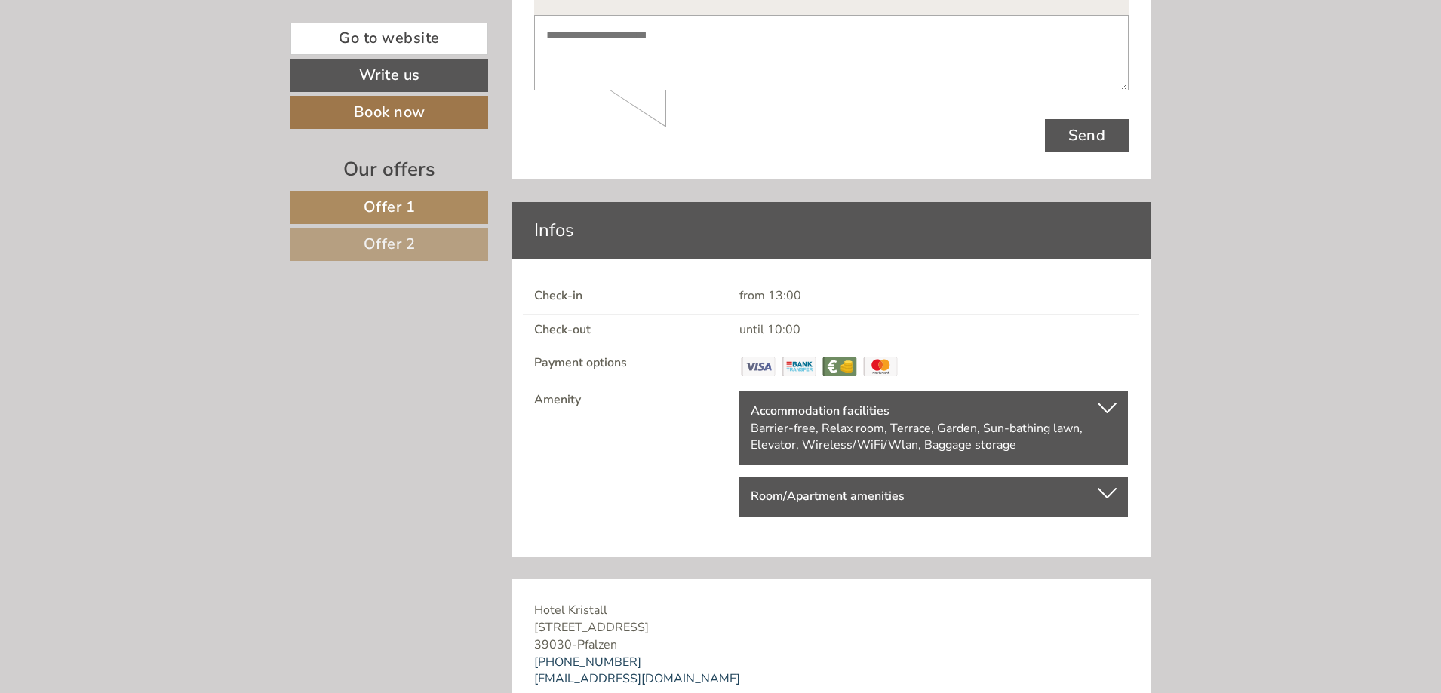
click at [1104, 488] on div at bounding box center [1107, 493] width 19 height 11
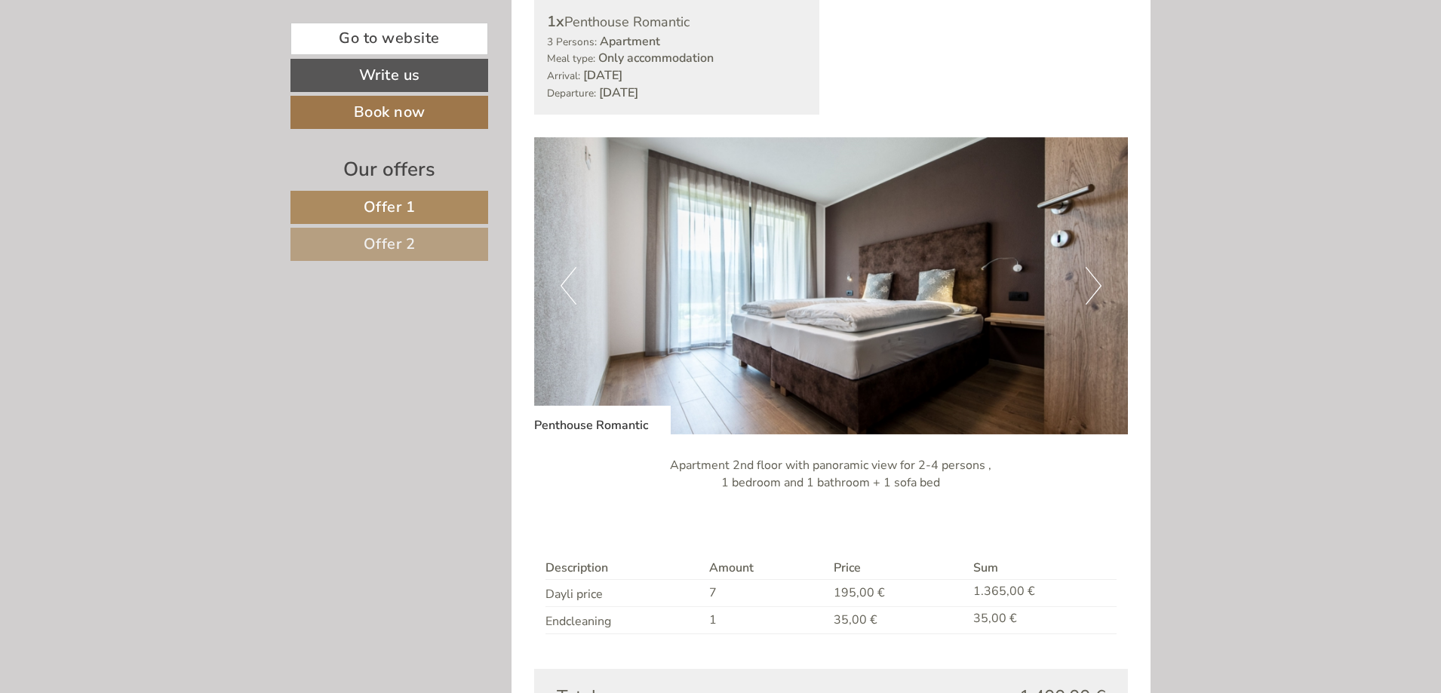
scroll to position [1852, 0]
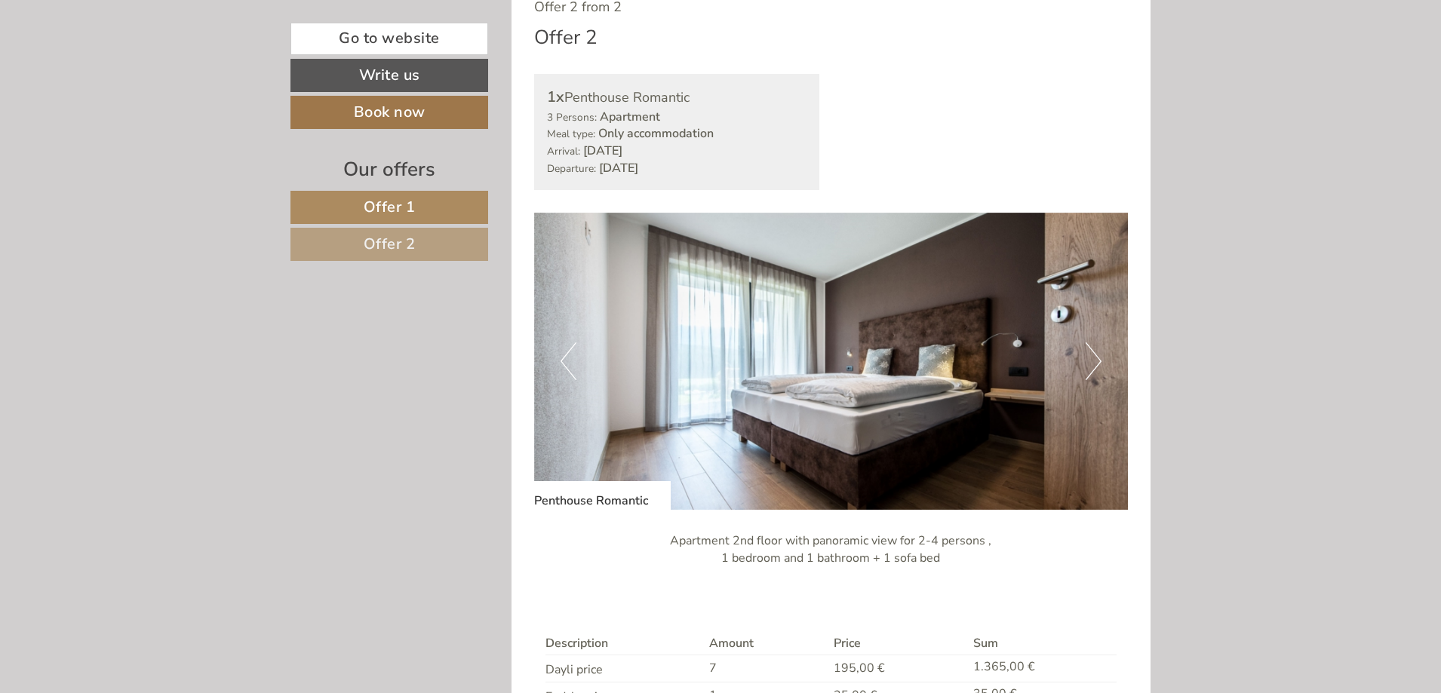
click at [1097, 358] on button "Next" at bounding box center [1093, 361] width 16 height 38
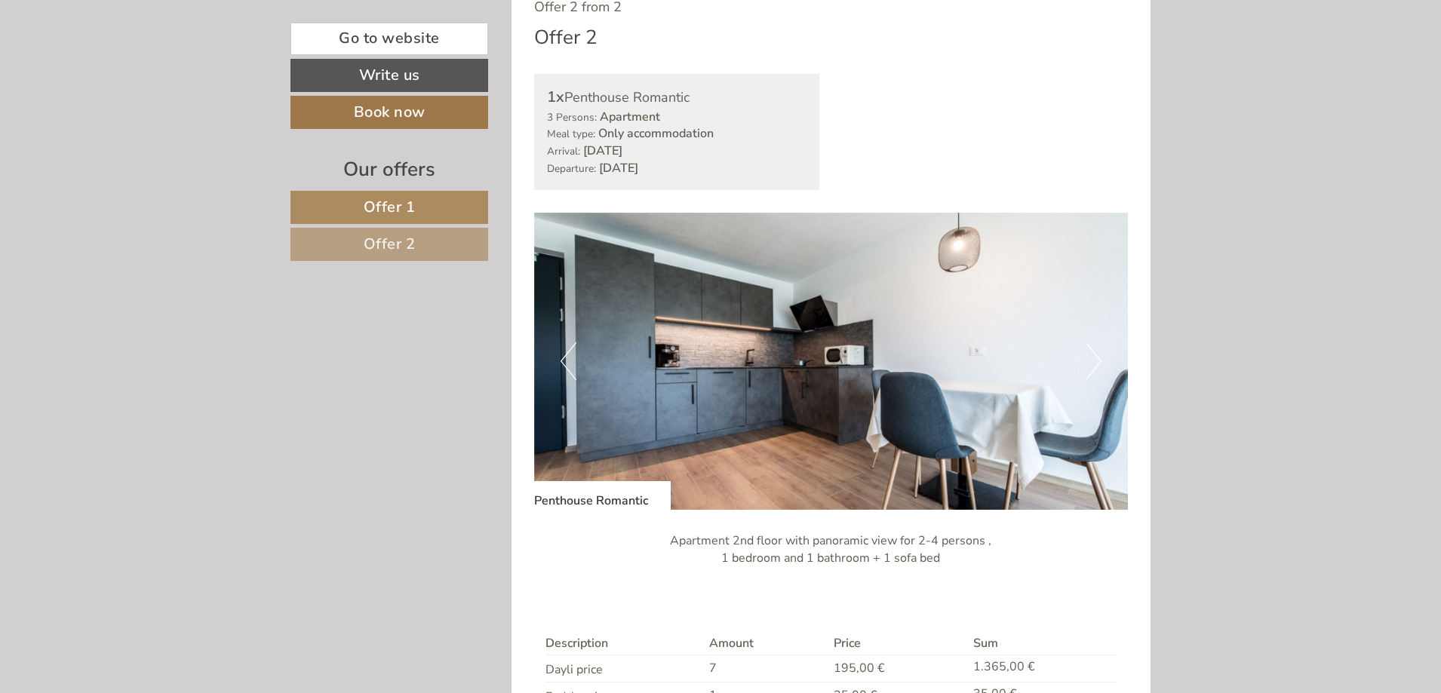
click at [1097, 358] on button "Next" at bounding box center [1093, 361] width 16 height 38
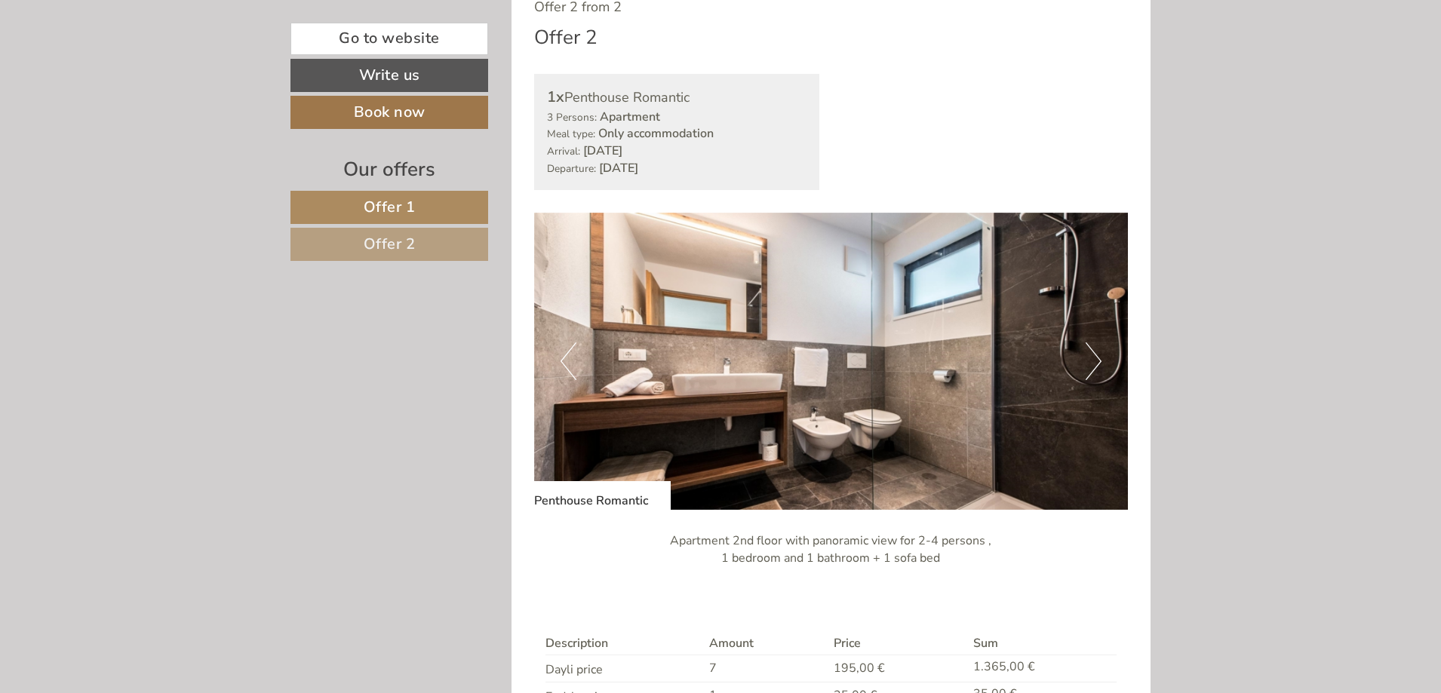
click at [1097, 358] on button "Next" at bounding box center [1093, 361] width 16 height 38
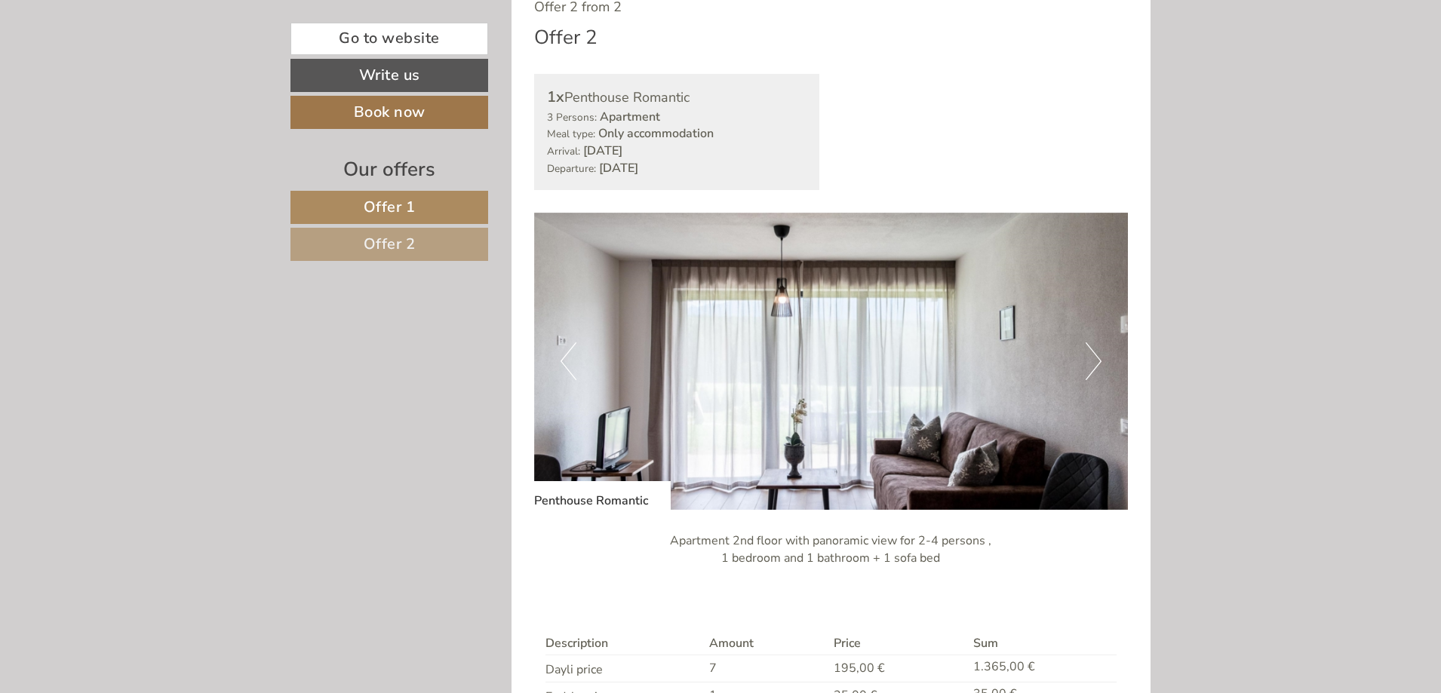
click at [1097, 358] on button "Next" at bounding box center [1093, 361] width 16 height 38
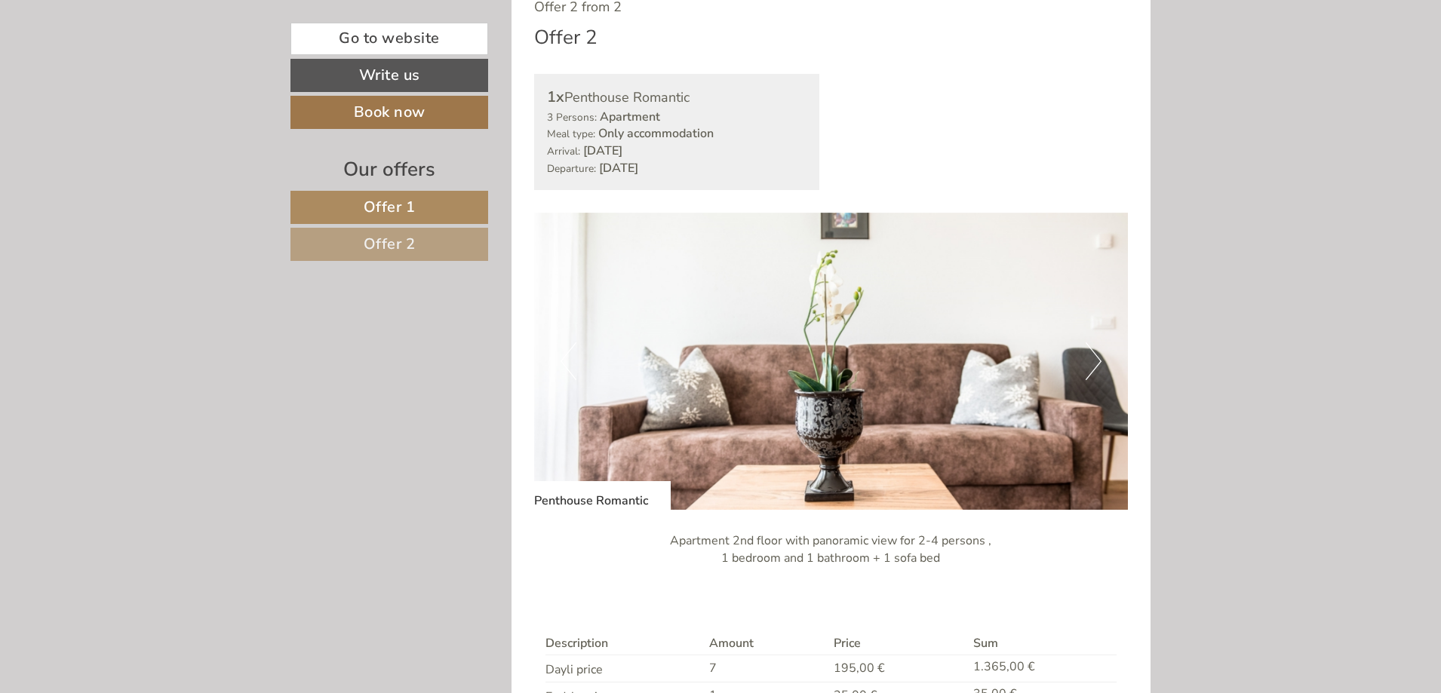
click at [1097, 358] on button "Next" at bounding box center [1093, 361] width 16 height 38
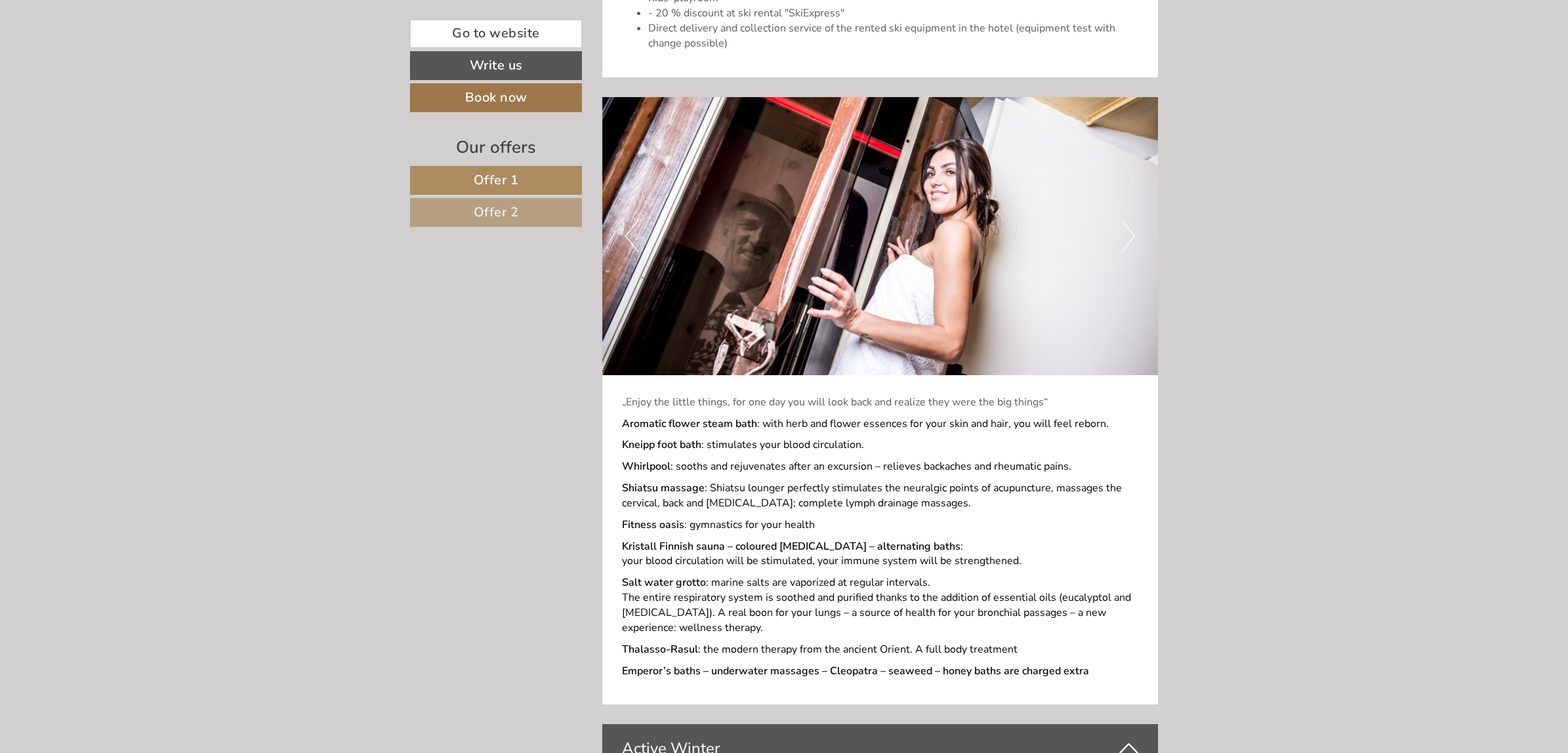
scroll to position [3205, 0]
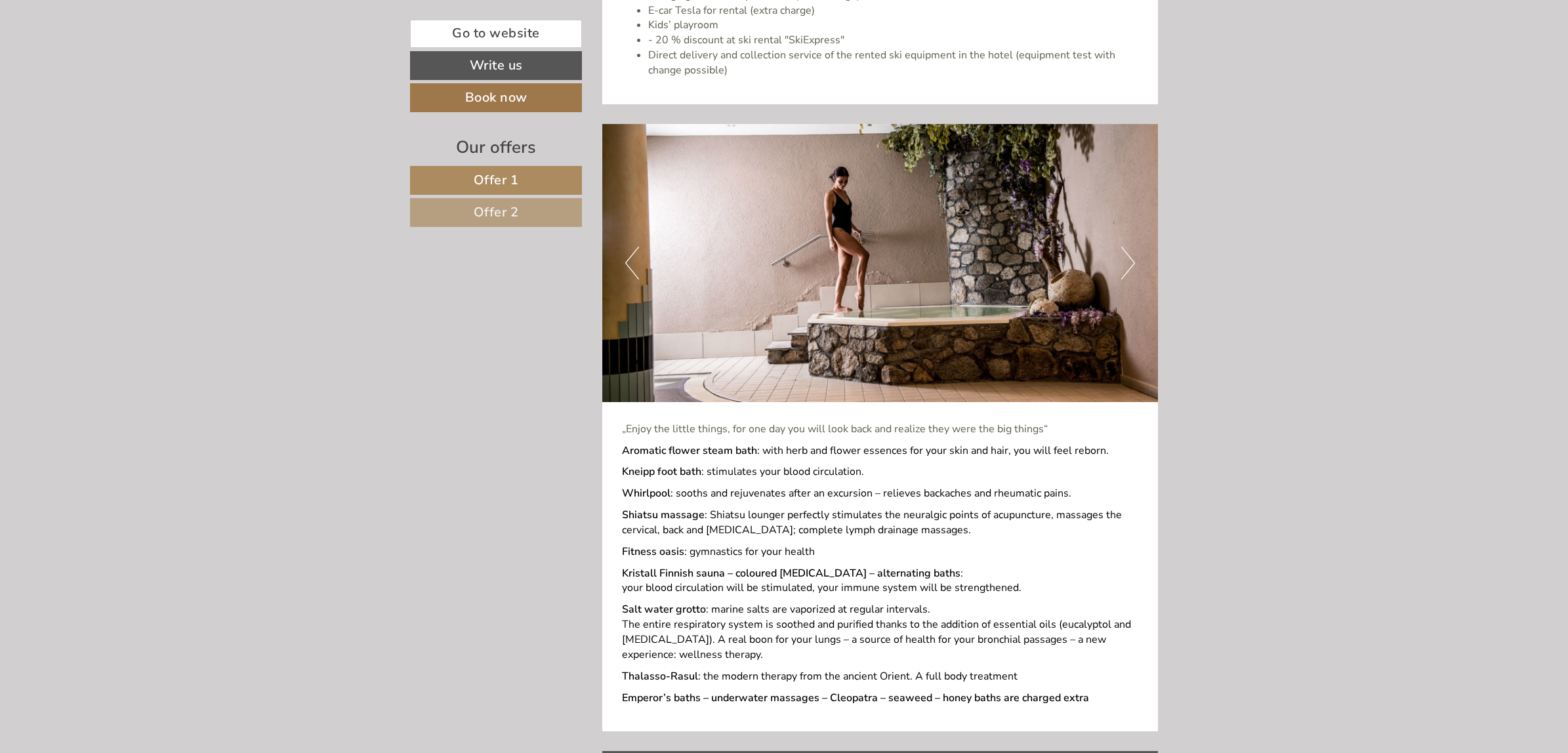
click at [953, 582] on div "„Enjoy the little things, for one day you will look back and realize they were …" at bounding box center [880, 566] width 557 height 330
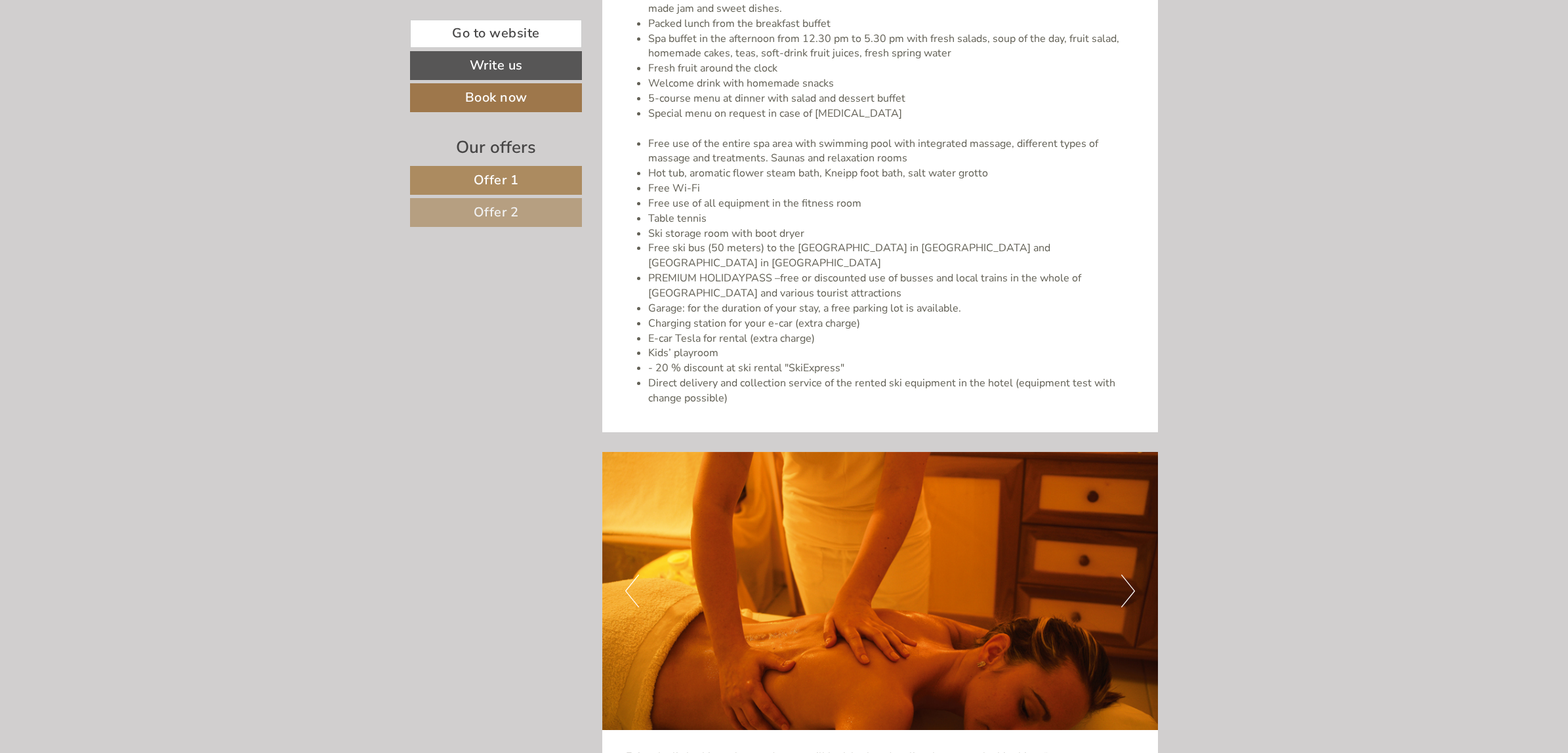
scroll to position [2631, 0]
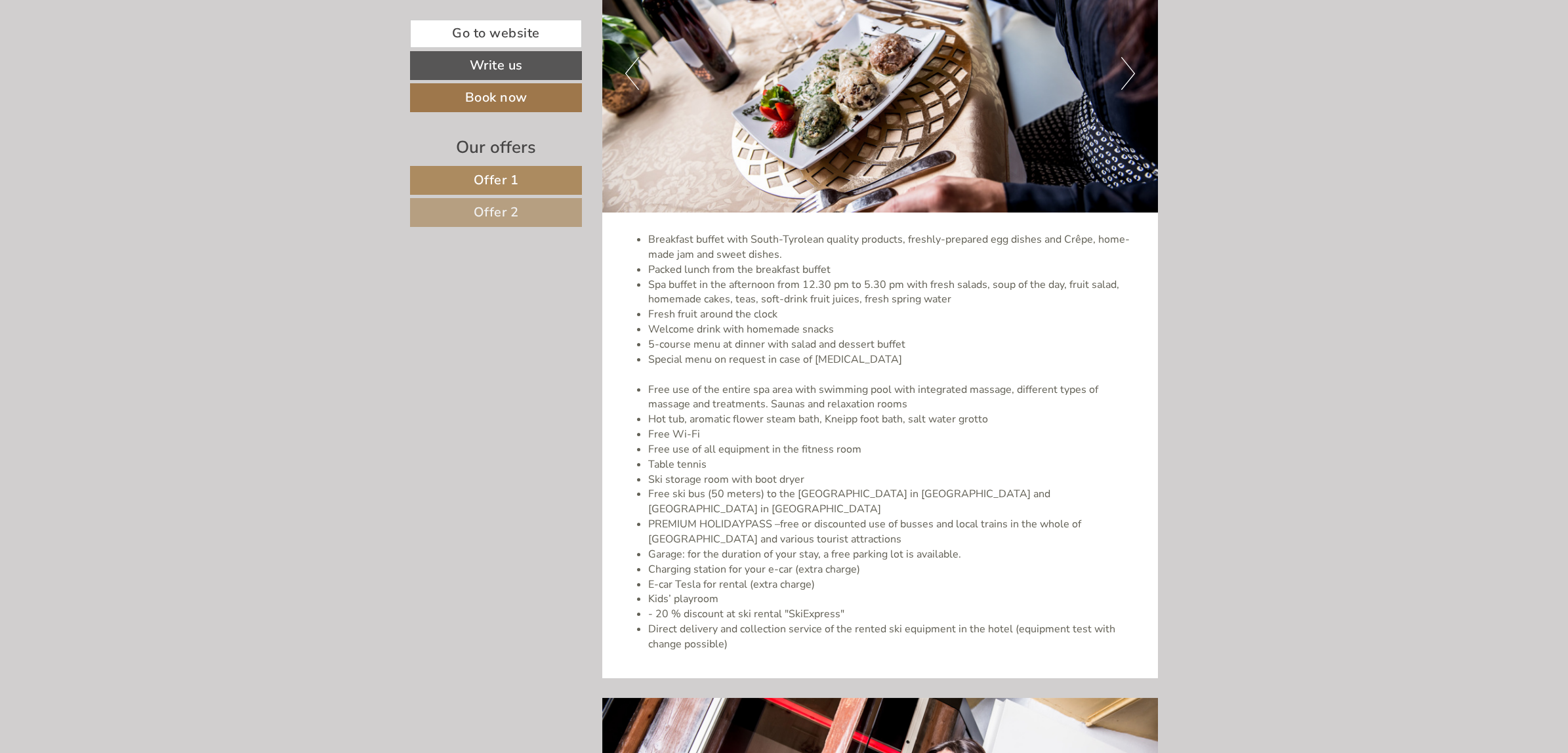
click at [871, 389] on li "Free use of the entire spa area with swimming pool with integrated massage, dif…" at bounding box center [893, 397] width 490 height 30
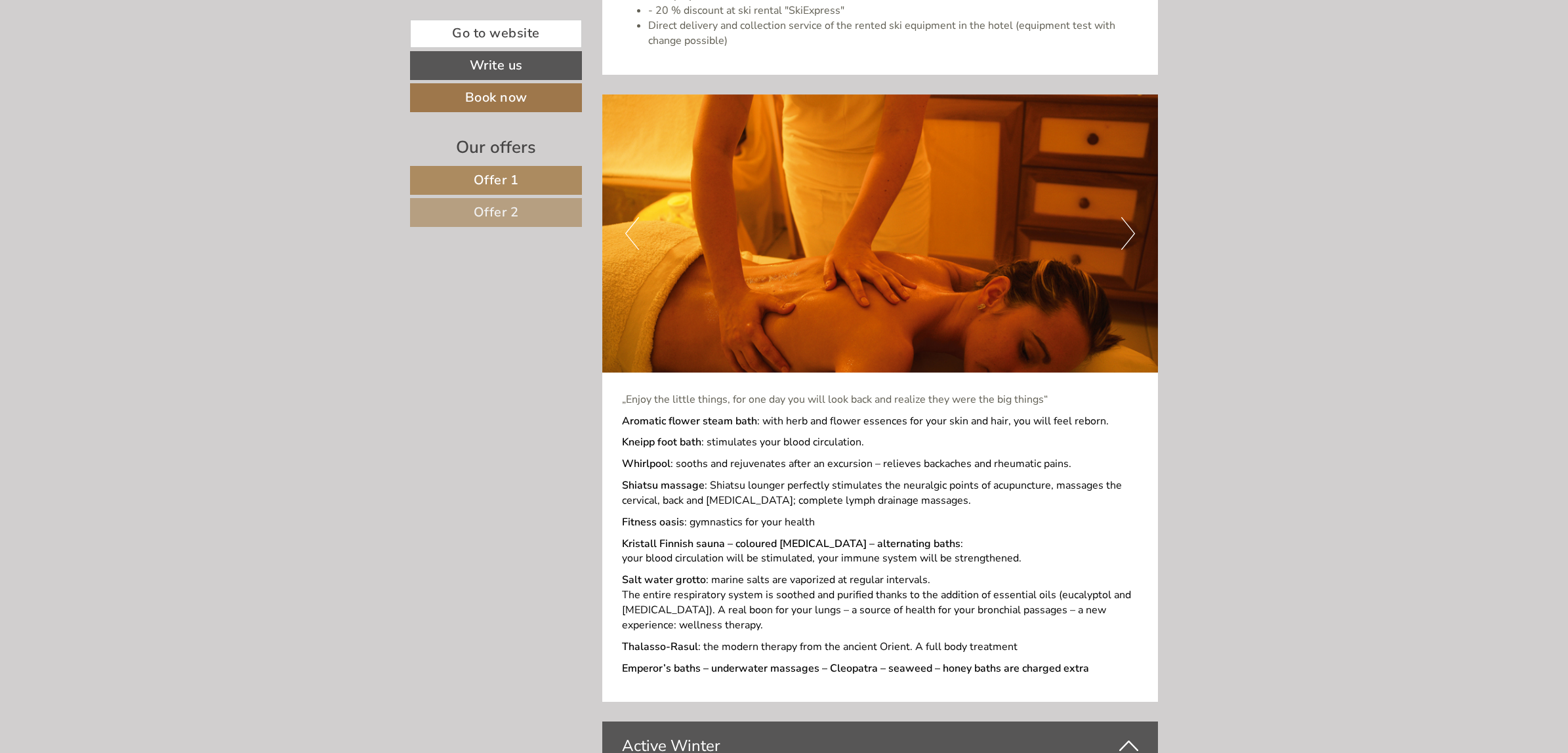
scroll to position [3205, 0]
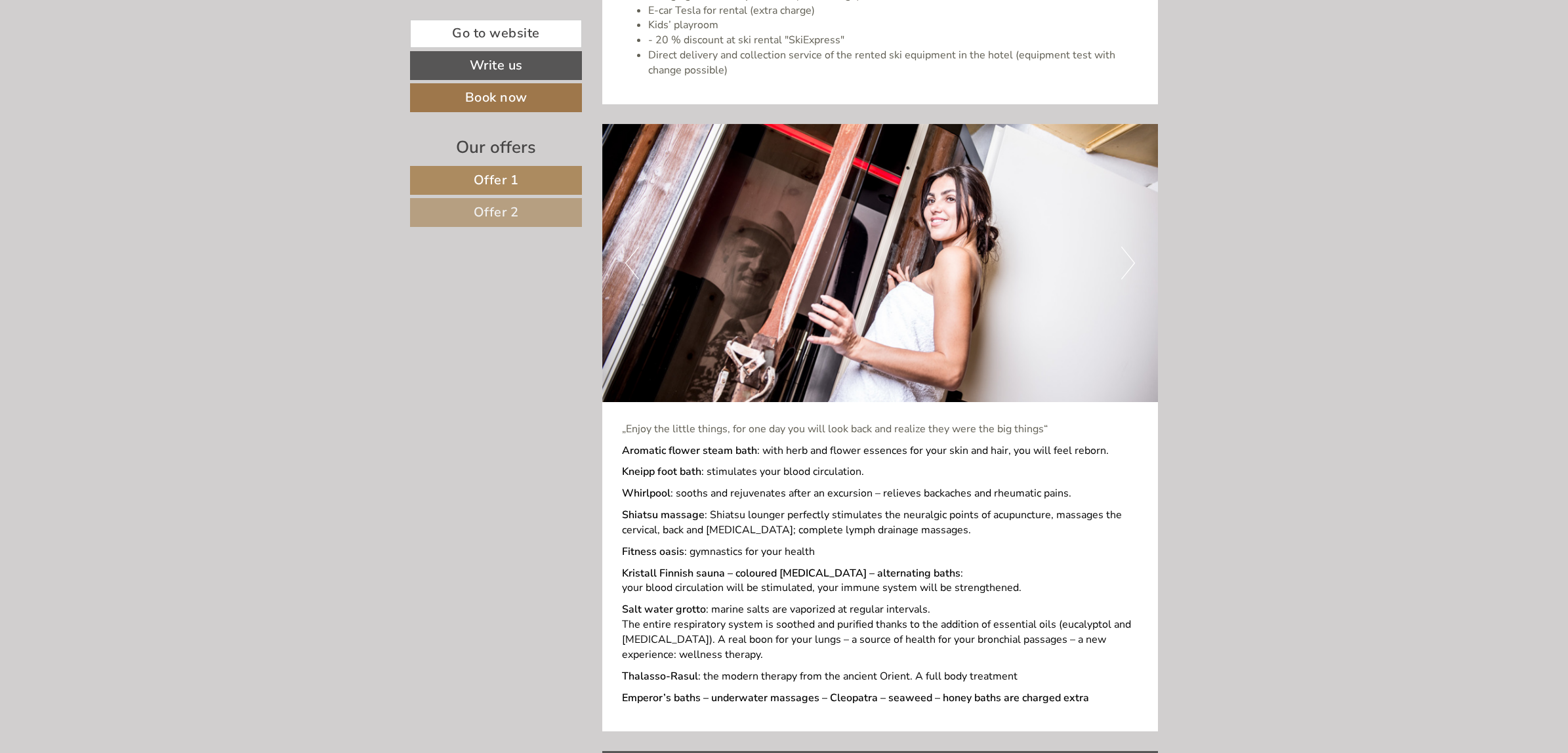
click at [633, 247] on button "Previous" at bounding box center [632, 263] width 14 height 33
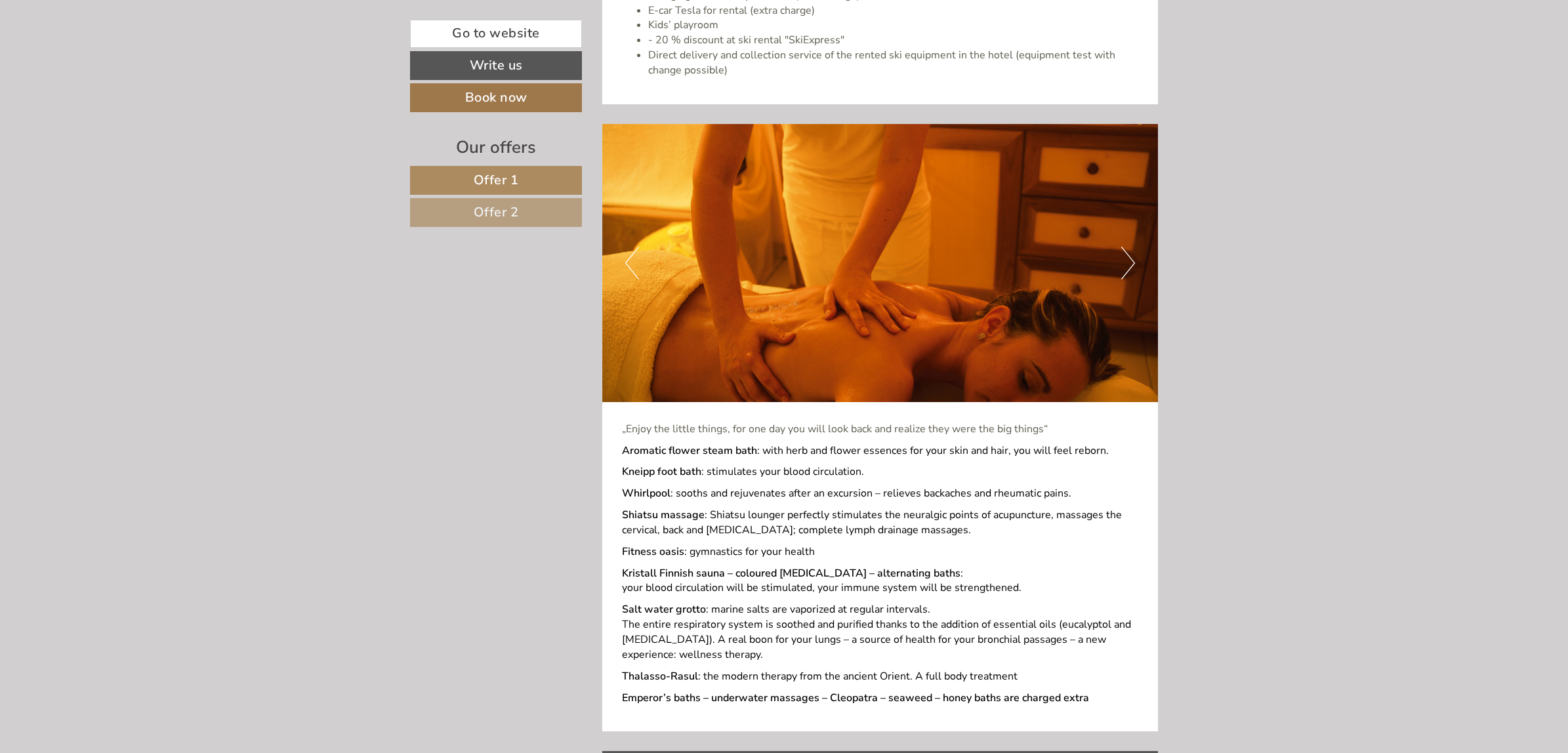
click at [633, 247] on button "Previous" at bounding box center [632, 263] width 14 height 33
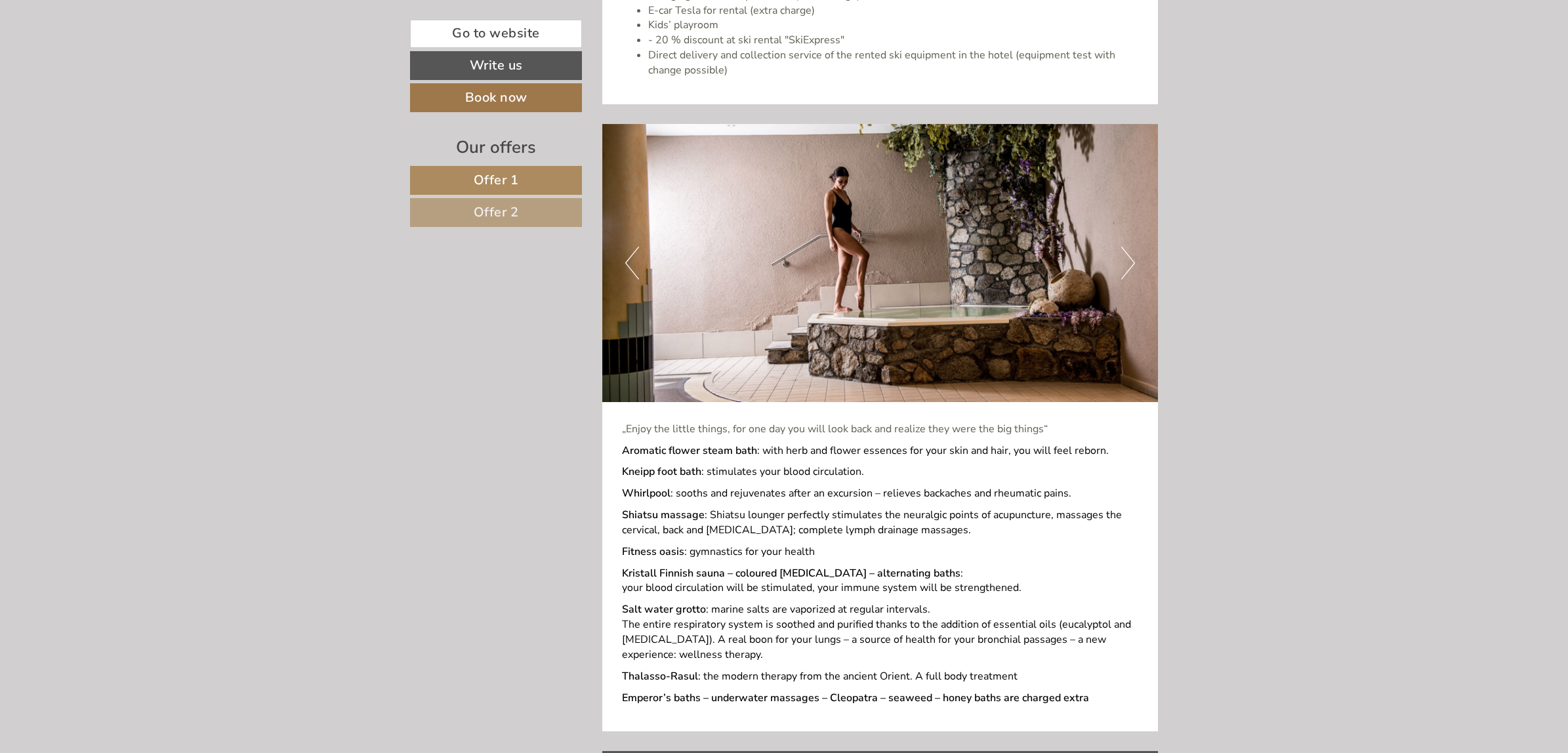
click at [633, 247] on button "Previous" at bounding box center [632, 263] width 14 height 33
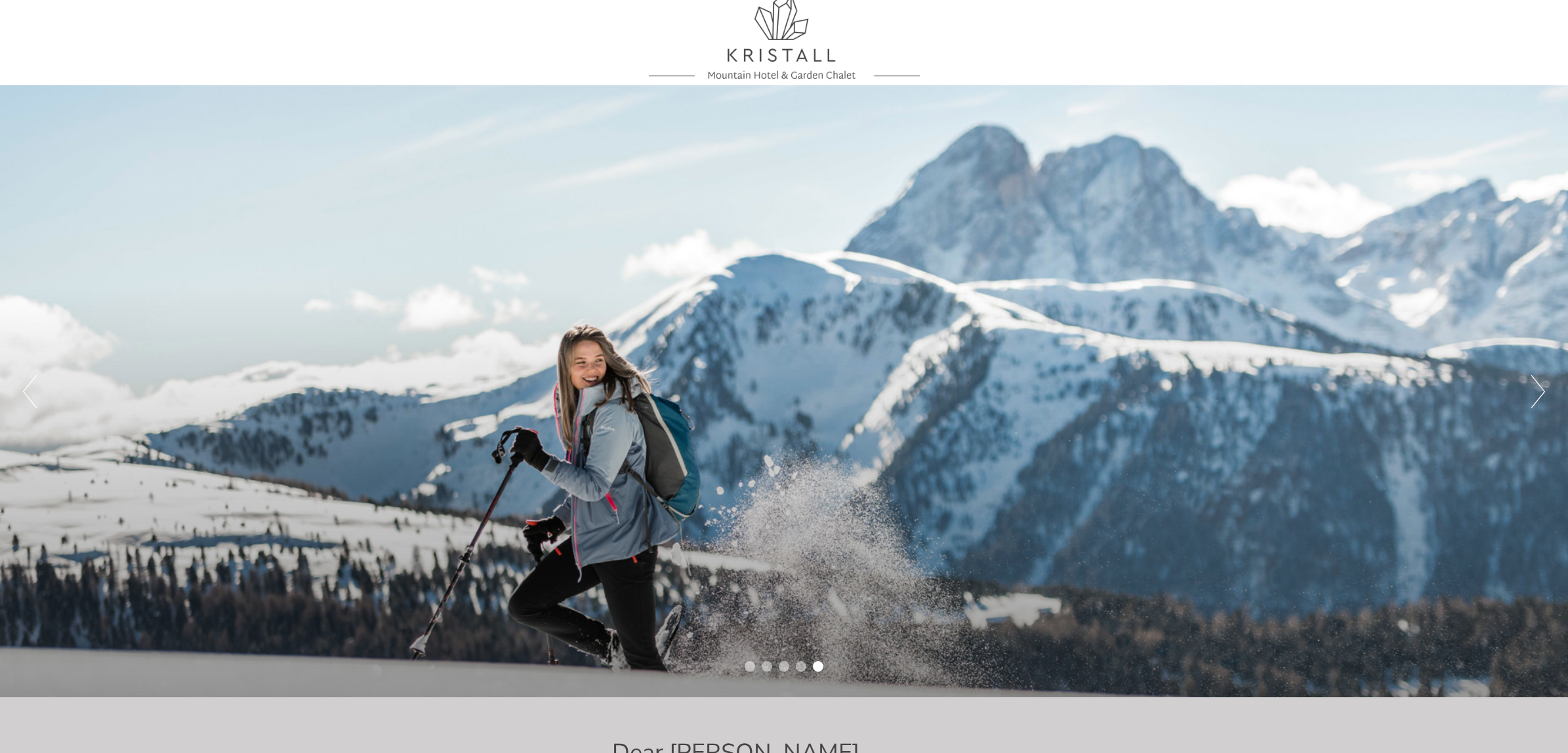
scroll to position [0, 0]
